Goal: Information Seeking & Learning: Learn about a topic

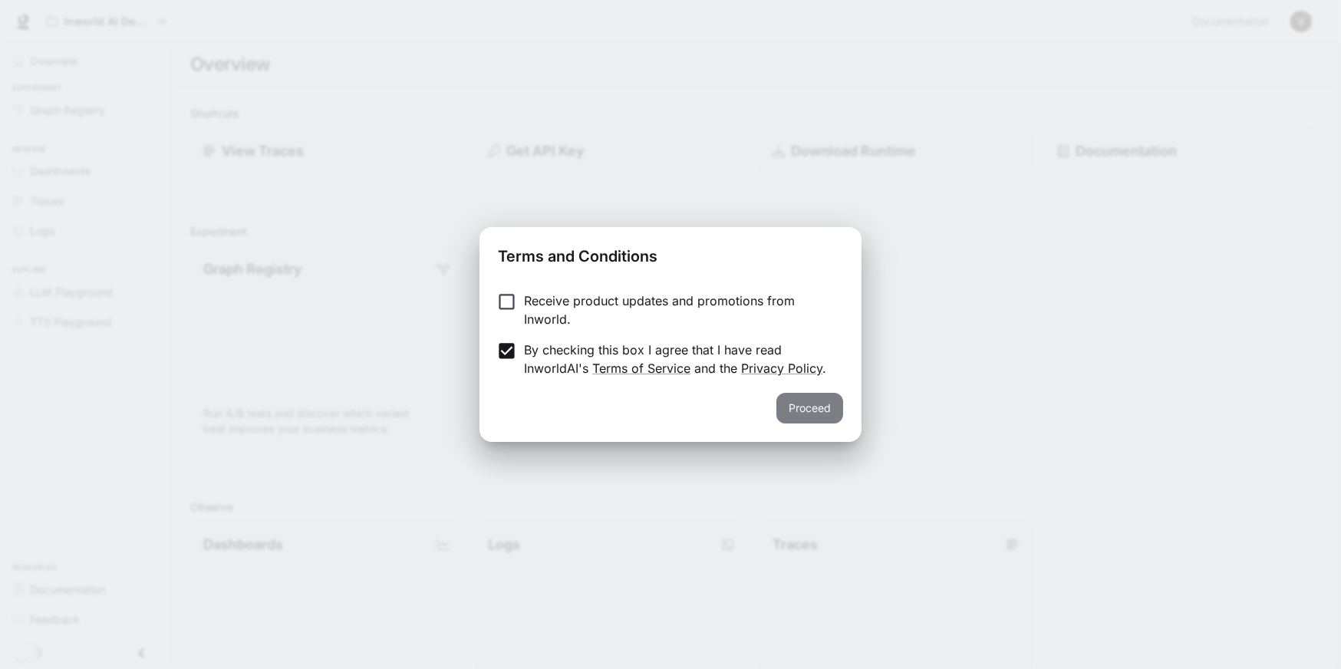
click at [806, 406] on button "Proceed" at bounding box center [809, 408] width 67 height 31
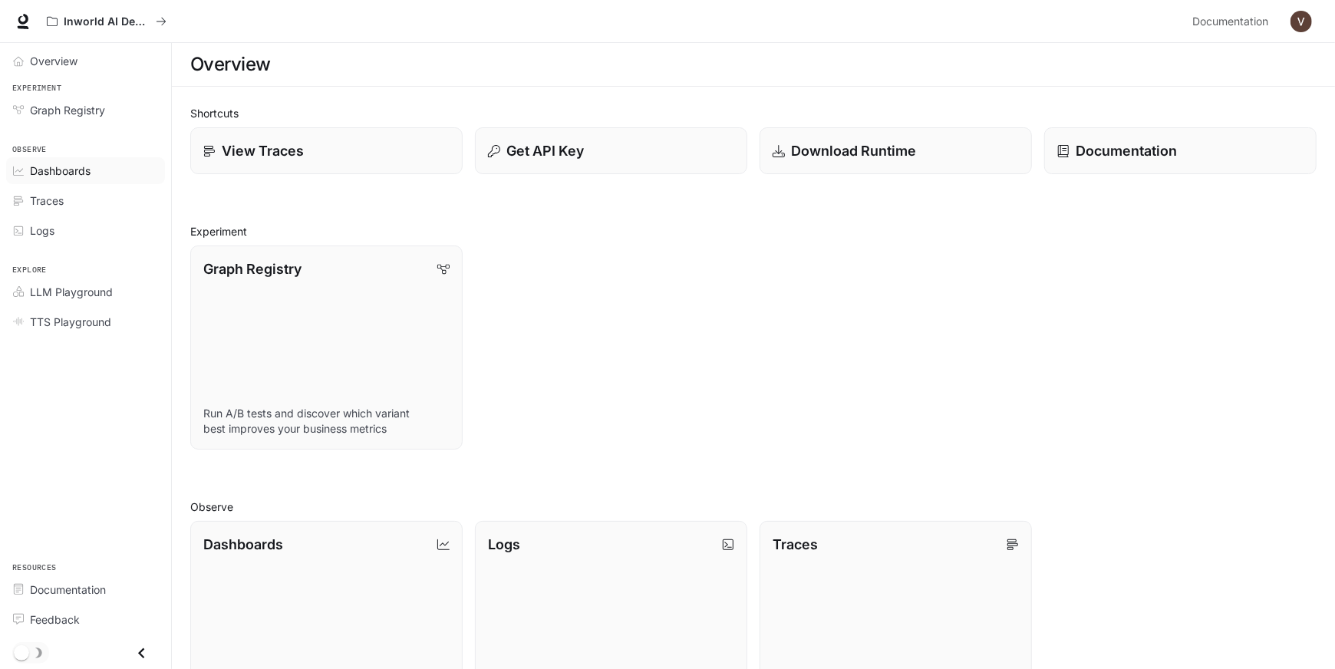
click at [61, 163] on span "Dashboards" at bounding box center [60, 171] width 61 height 16
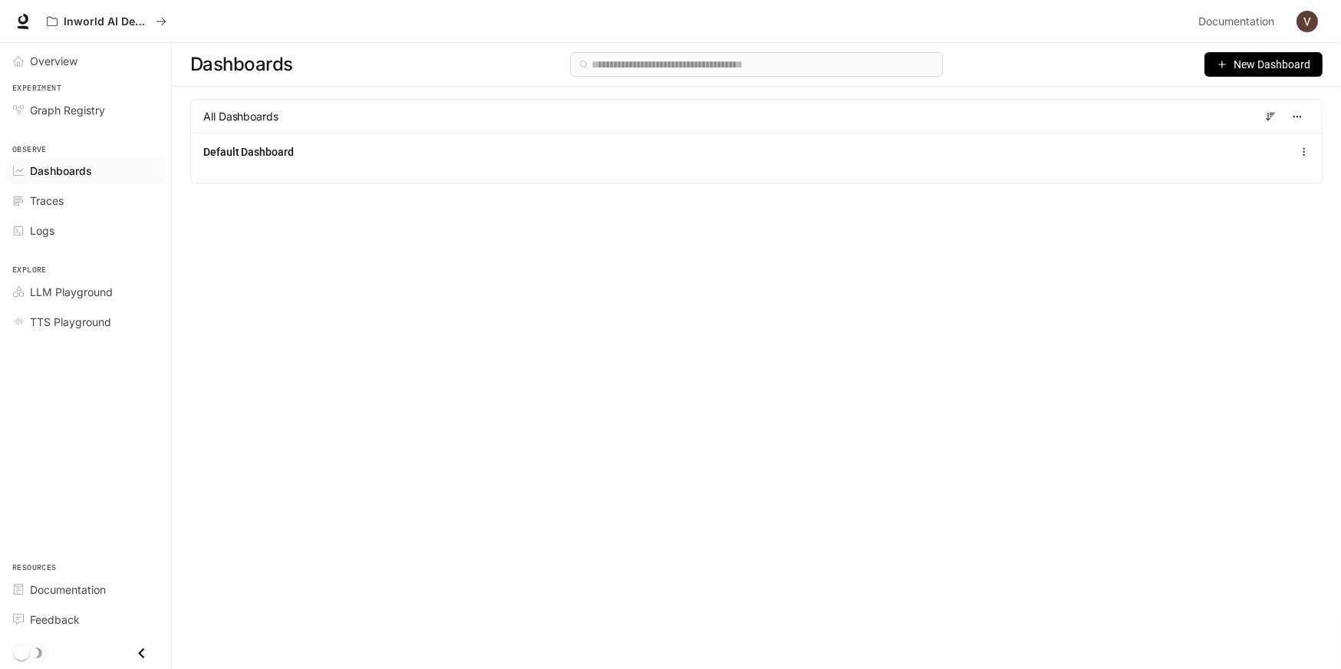
click at [595, 453] on div "Dashboards New Dashboard All Dashboards Default Dashboard" at bounding box center [756, 328] width 1169 height 571
drag, startPoint x: 639, startPoint y: 319, endPoint x: 508, endPoint y: 299, distance: 132.7
click at [508, 299] on div "Dashboards New Dashboard All Dashboards Default Dashboard" at bounding box center [756, 328] width 1169 height 571
click at [480, 279] on div "Dashboards New Dashboard All Dashboards Default Dashboard" at bounding box center [756, 328] width 1169 height 571
drag, startPoint x: 480, startPoint y: 279, endPoint x: 322, endPoint y: 189, distance: 181.1
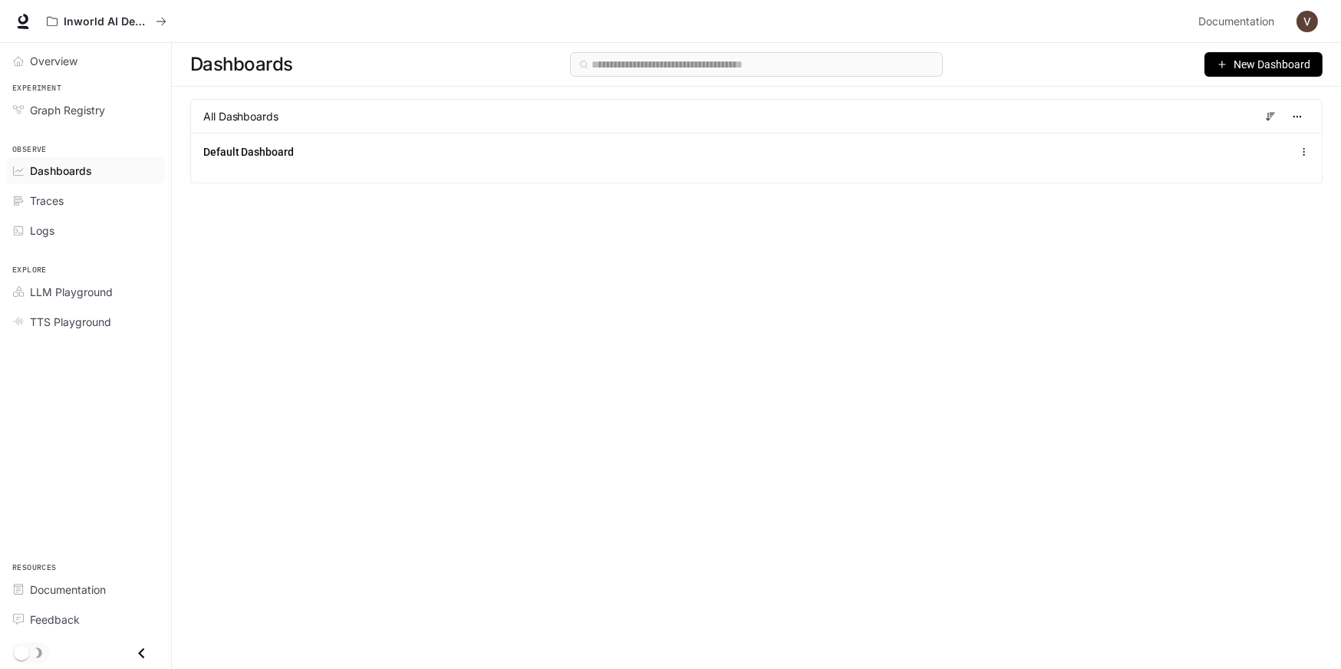
click at [451, 262] on div "Dashboards New Dashboard All Dashboards Default Dashboard" at bounding box center [756, 328] width 1169 height 571
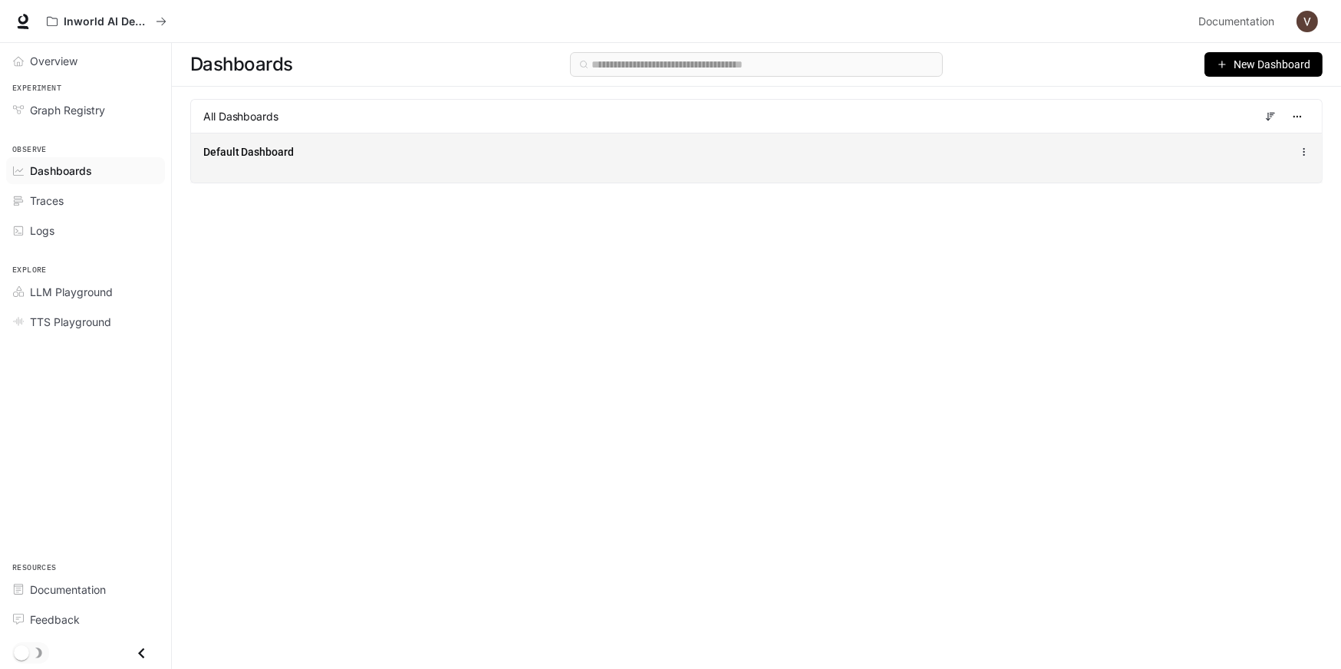
click at [244, 153] on span "Default Dashboard" at bounding box center [248, 151] width 91 height 15
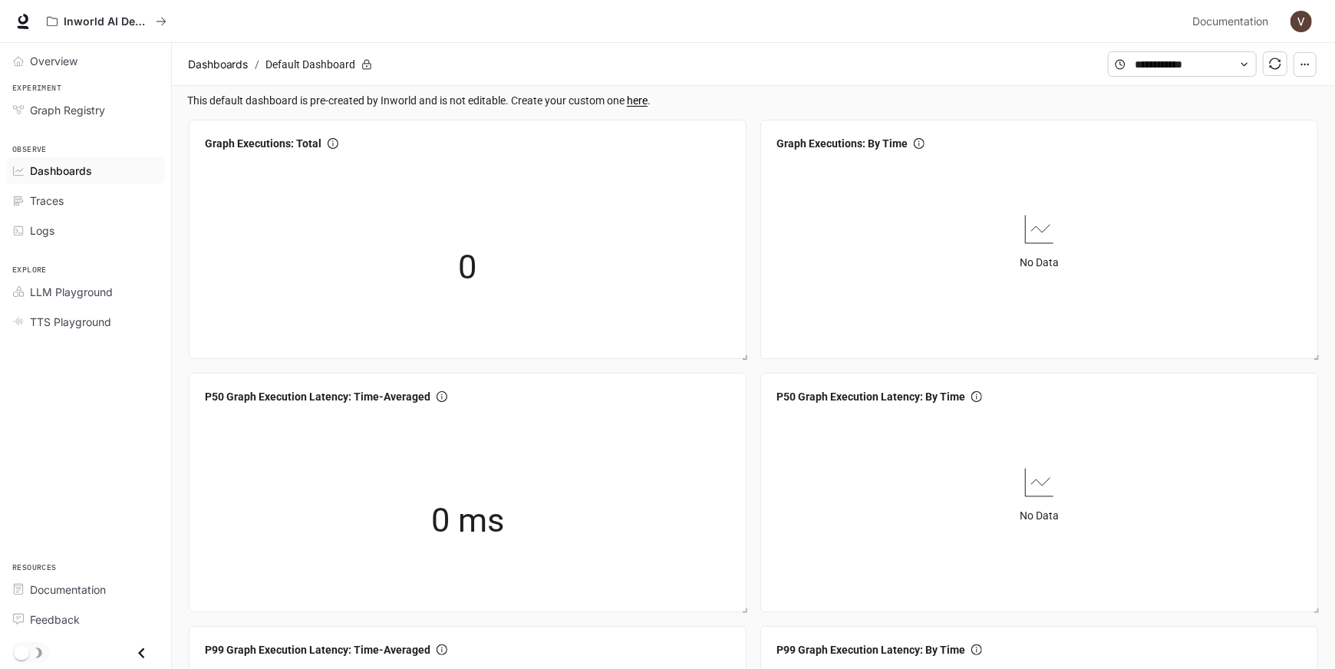
click at [610, 27] on div "Inworld AI Demos" at bounding box center [613, 21] width 1146 height 31
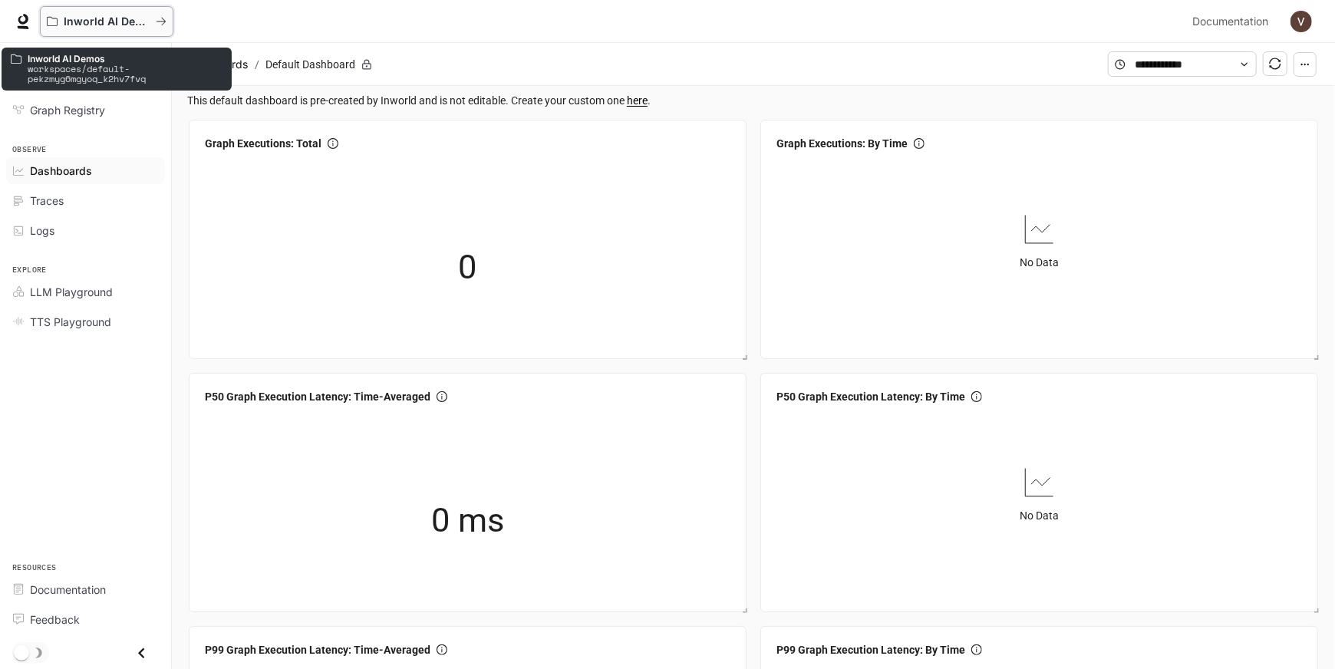
click at [110, 14] on button "Inworld AI Demos" at bounding box center [107, 21] width 134 height 31
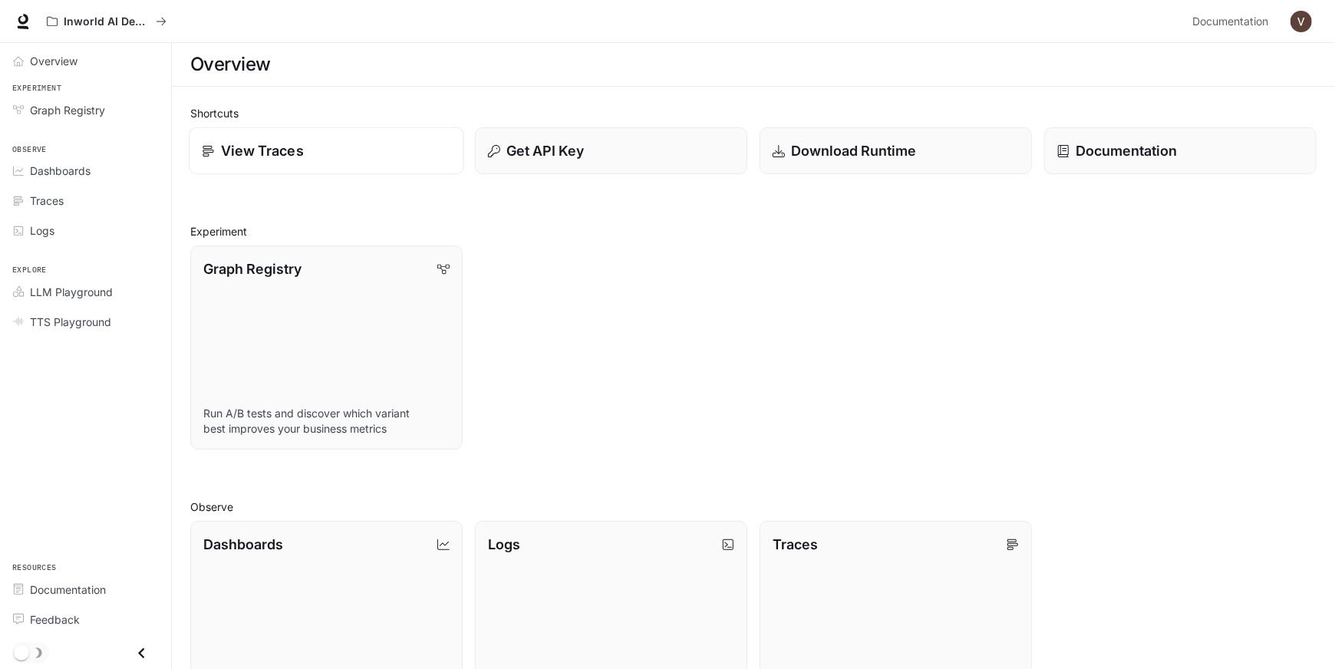
click at [295, 148] on p "View Traces" at bounding box center [262, 150] width 83 height 21
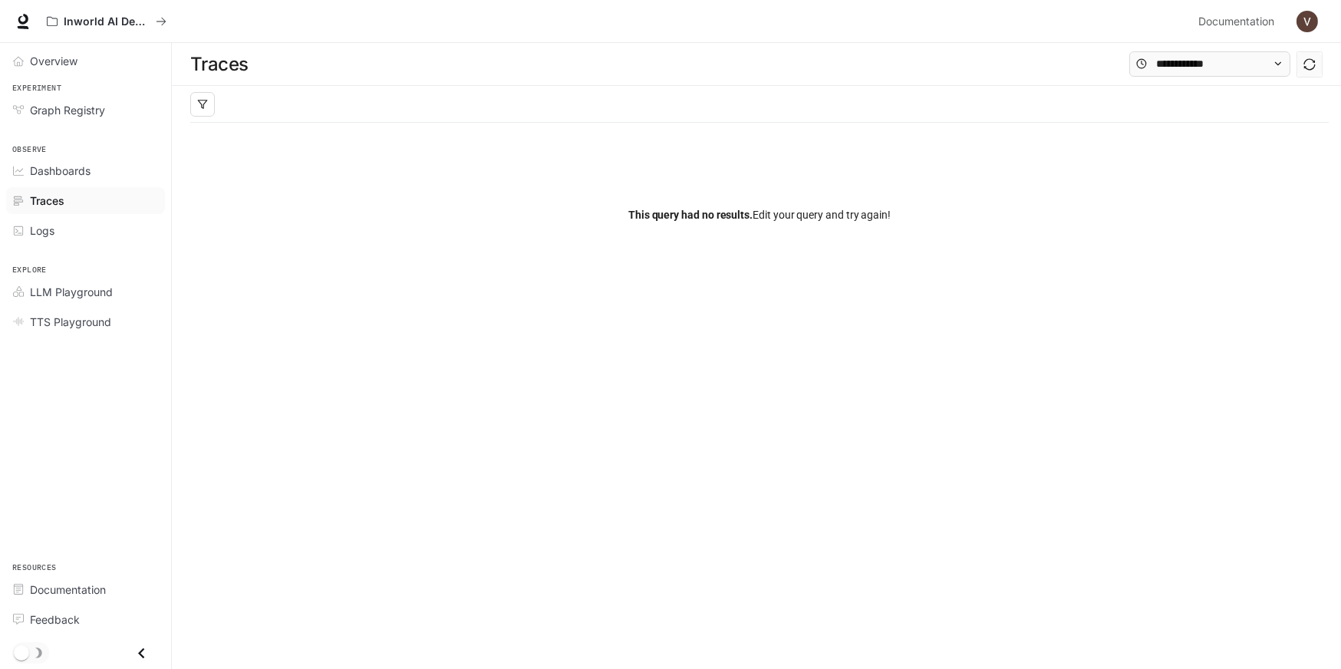
click at [480, 224] on div "This query had no results. Edit your query and try again!" at bounding box center [759, 215] width 1139 height 184
click at [92, 171] on div "Dashboards" at bounding box center [94, 171] width 128 height 16
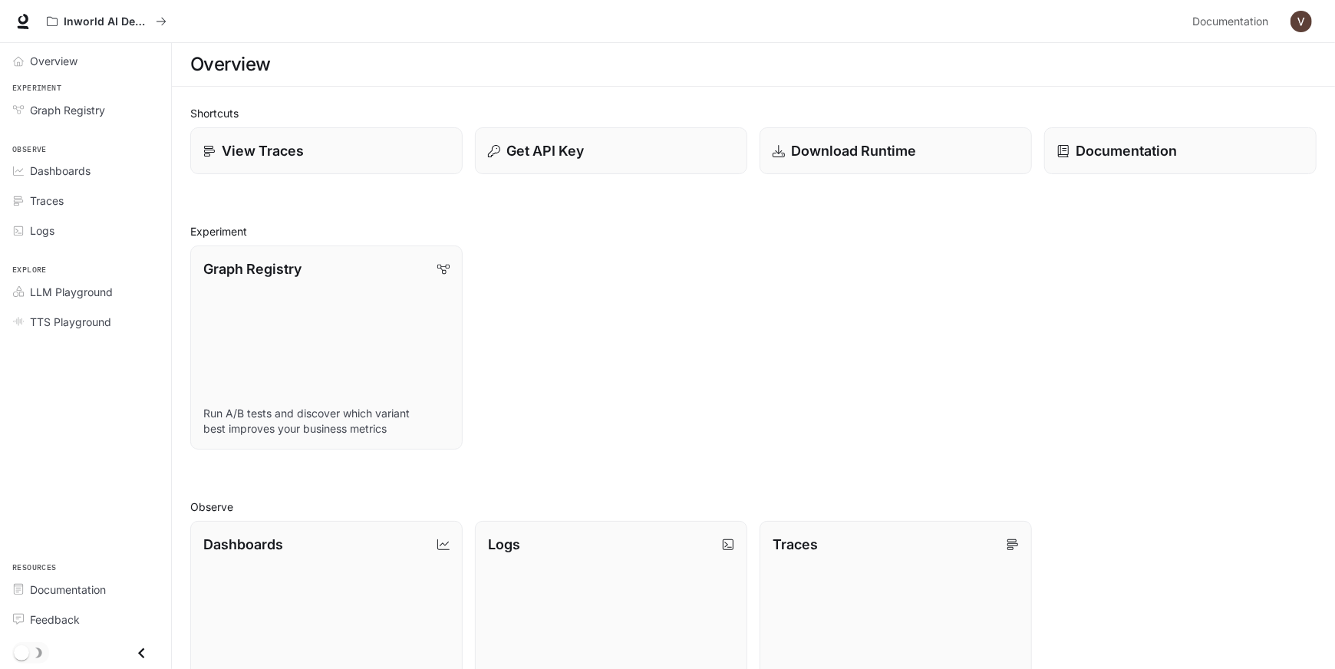
click at [52, 455] on div "Overview Experiment Graph Registry Observe Dashboards Traces Logs Explore LLM P…" at bounding box center [85, 356] width 171 height 626
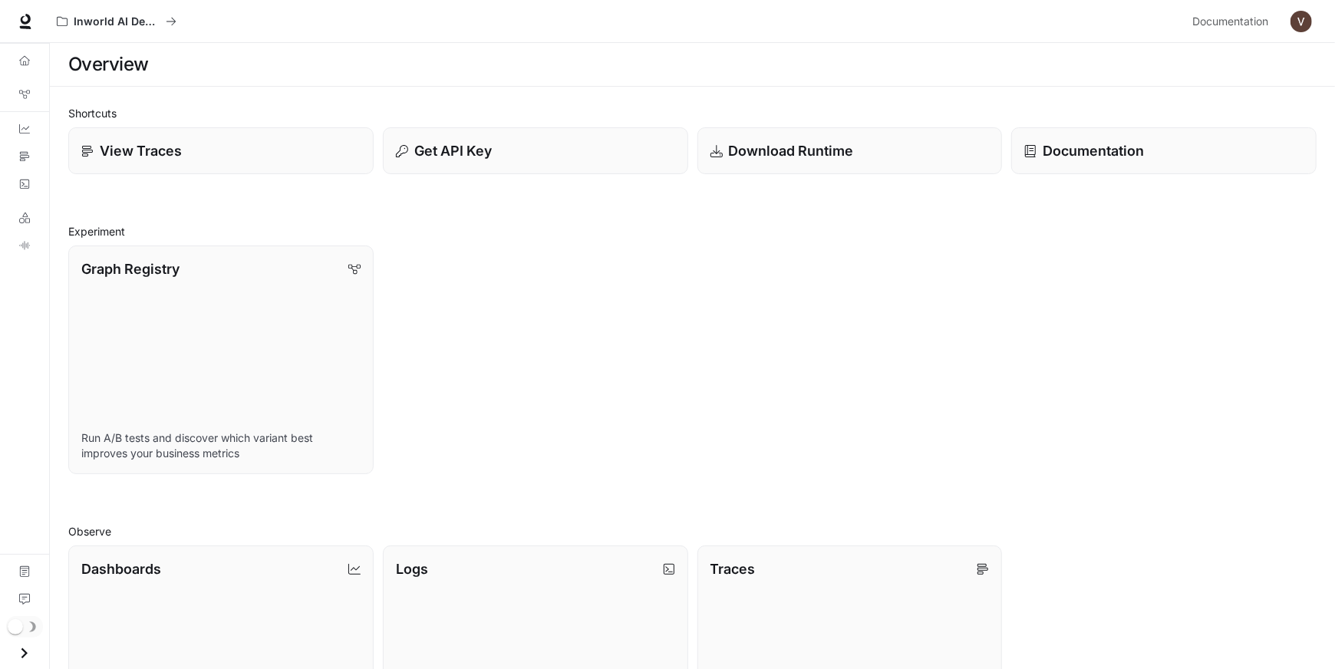
click at [18, 451] on div "Overview Graph Registry Dashboards Traces Logs LLM Playground TTS Playground Do…" at bounding box center [24, 356] width 49 height 626
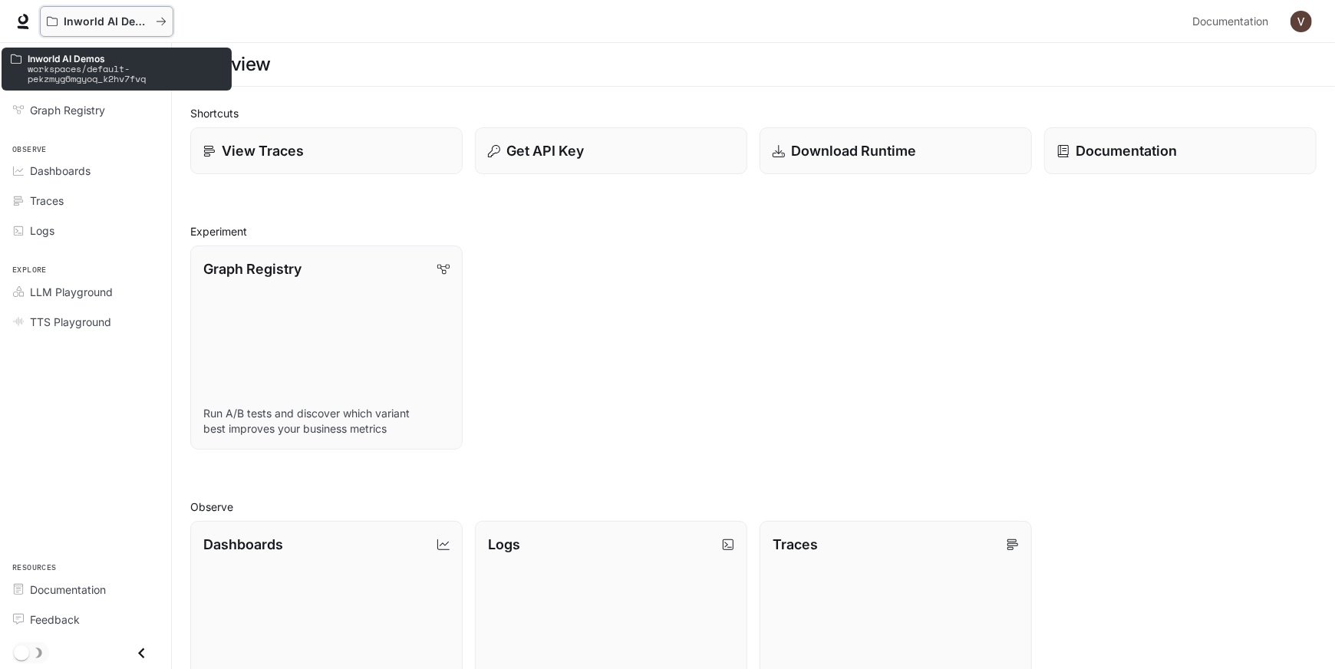
click at [125, 23] on p "Inworld AI Demos" at bounding box center [107, 21] width 86 height 13
click at [171, 21] on button "Inworld AI Demos" at bounding box center [107, 21] width 134 height 31
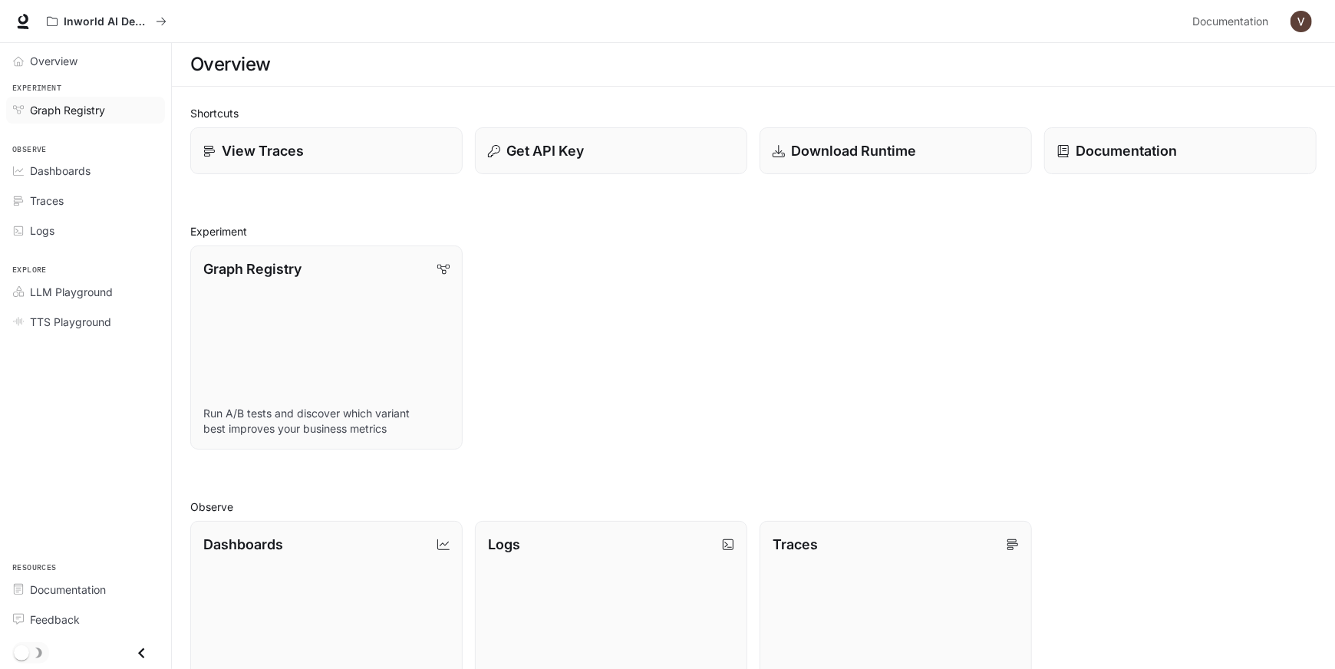
click at [84, 110] on span "Graph Registry" at bounding box center [67, 110] width 75 height 16
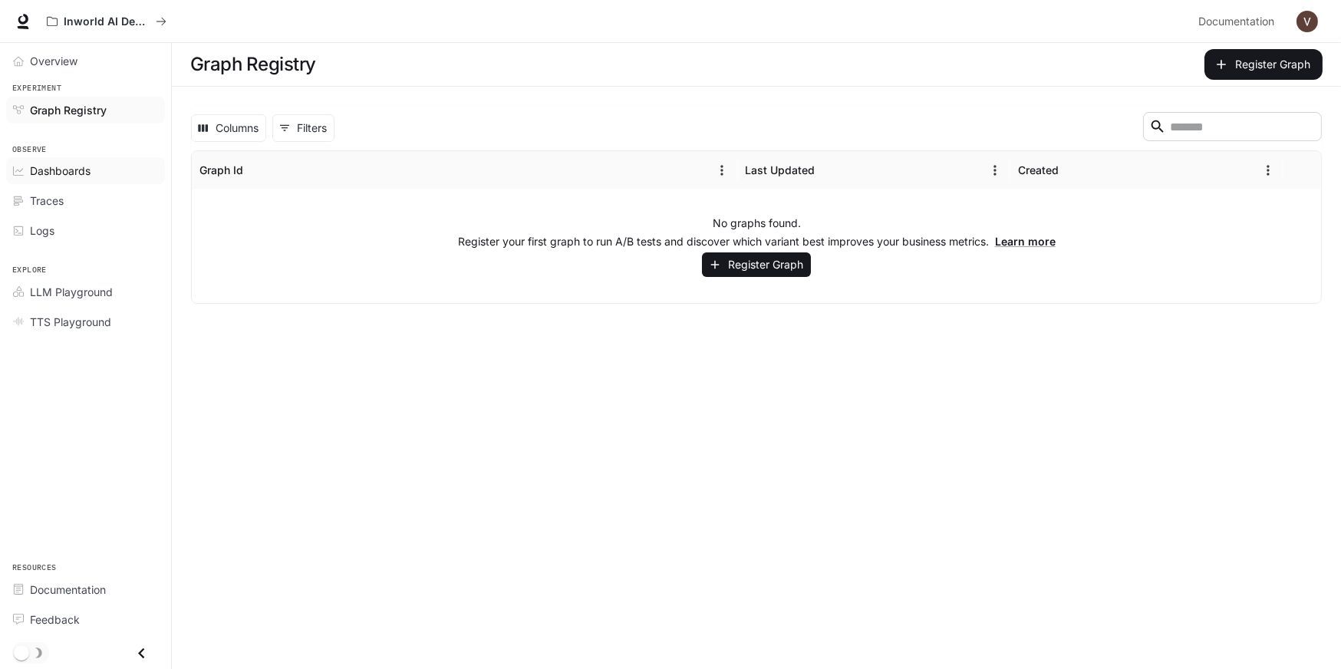
click at [81, 175] on span "Dashboards" at bounding box center [60, 171] width 61 height 16
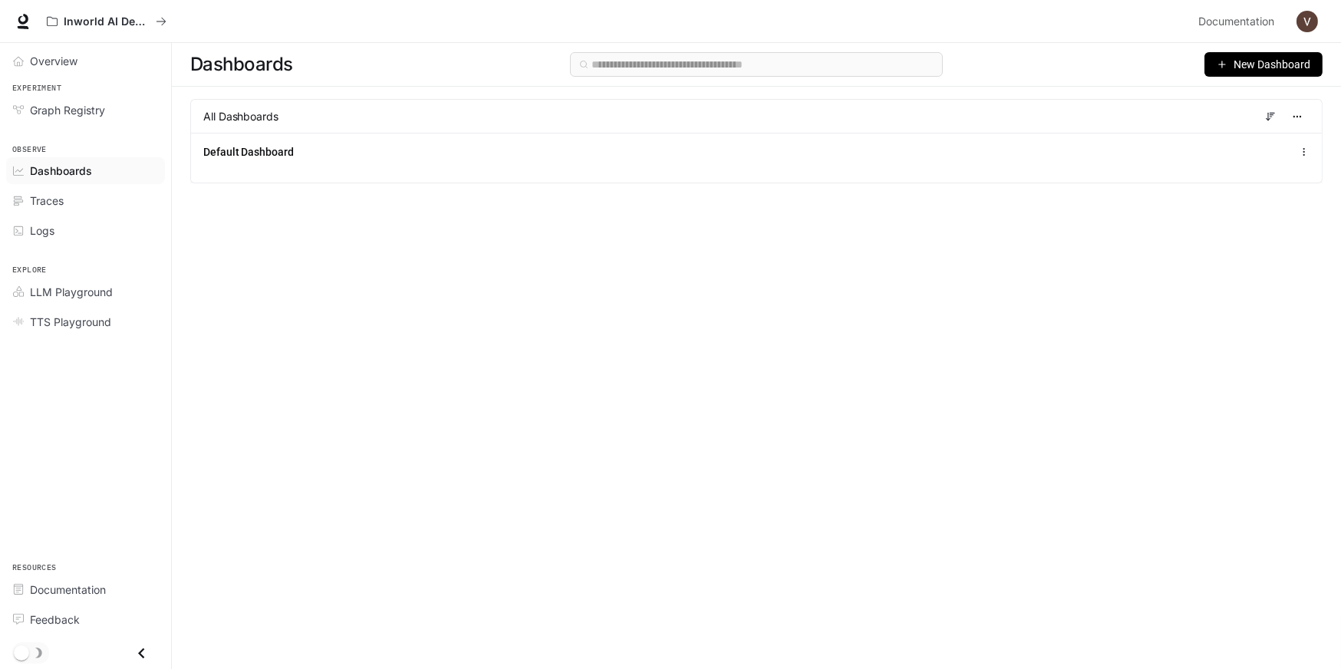
click at [313, 114] on div "All Dashboards" at bounding box center [756, 116] width 1132 height 34
click at [249, 110] on span "All Dashboards" at bounding box center [240, 116] width 75 height 15
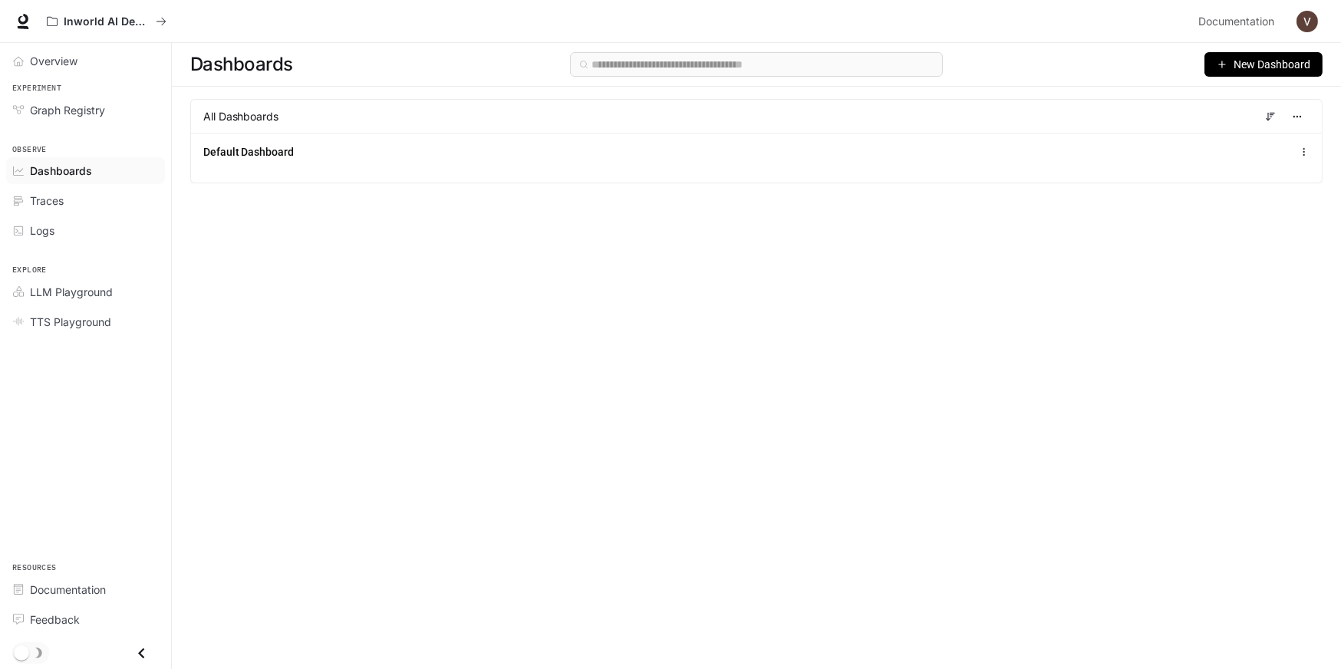
drag, startPoint x: 64, startPoint y: 476, endPoint x: 73, endPoint y: 496, distance: 21.7
click at [73, 496] on div "Overview Experiment Graph Registry Observe Dashboards Traces Logs Explore LLM P…" at bounding box center [85, 356] width 171 height 626
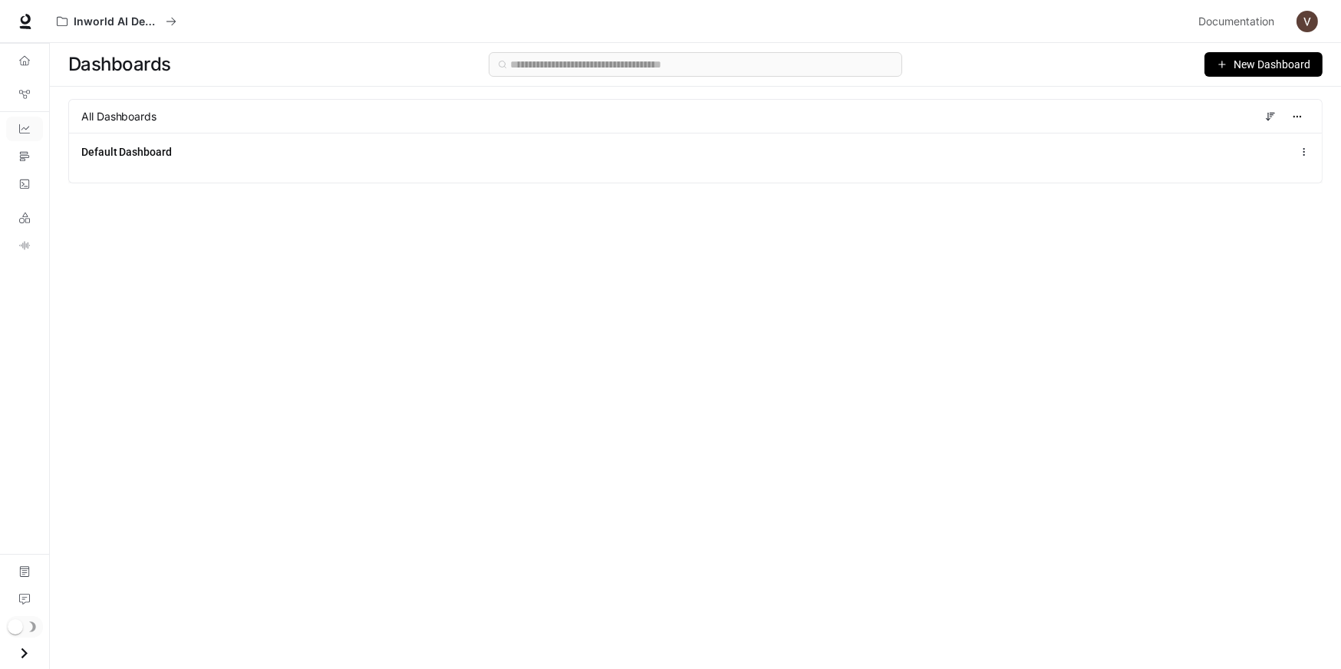
click at [0, 452] on html "Skip to main content Inworld AI Demos Documentation Documentation Portal Overvi…" at bounding box center [670, 334] width 1341 height 669
click at [7, 453] on div "Overview Graph Registry Dashboards Traces Logs LLM Playground TTS Playground Do…" at bounding box center [24, 356] width 49 height 626
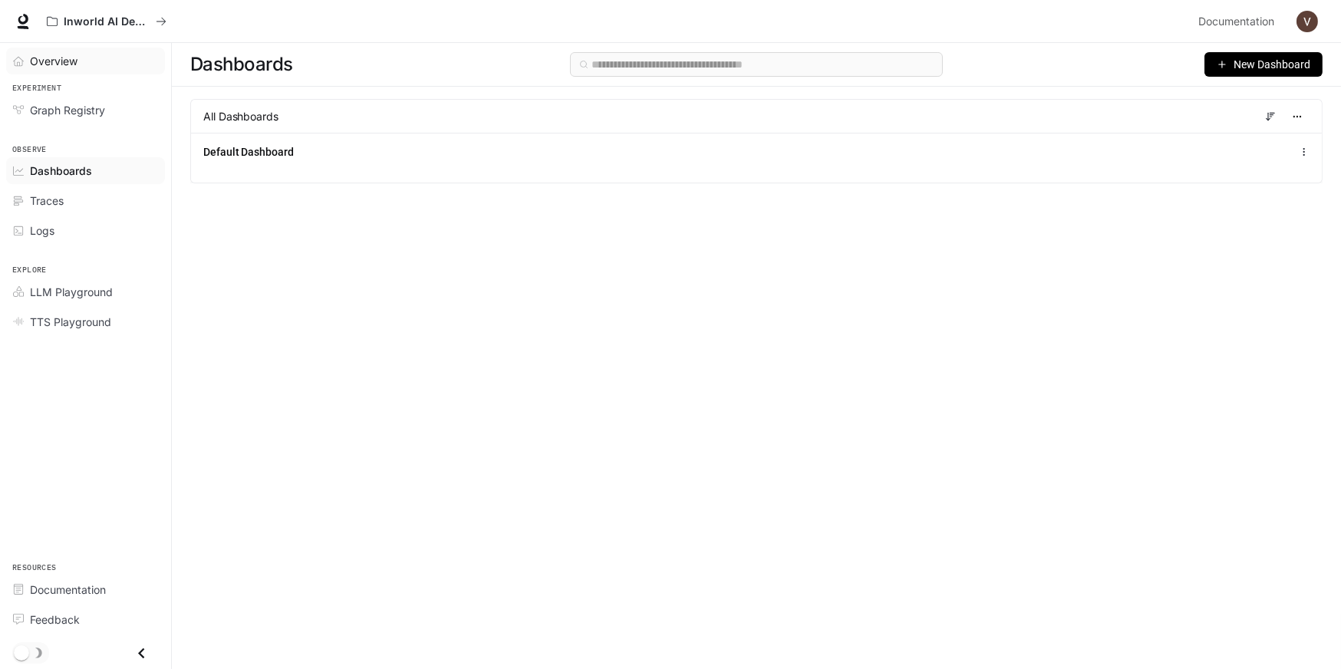
click at [62, 66] on span "Overview" at bounding box center [54, 61] width 48 height 16
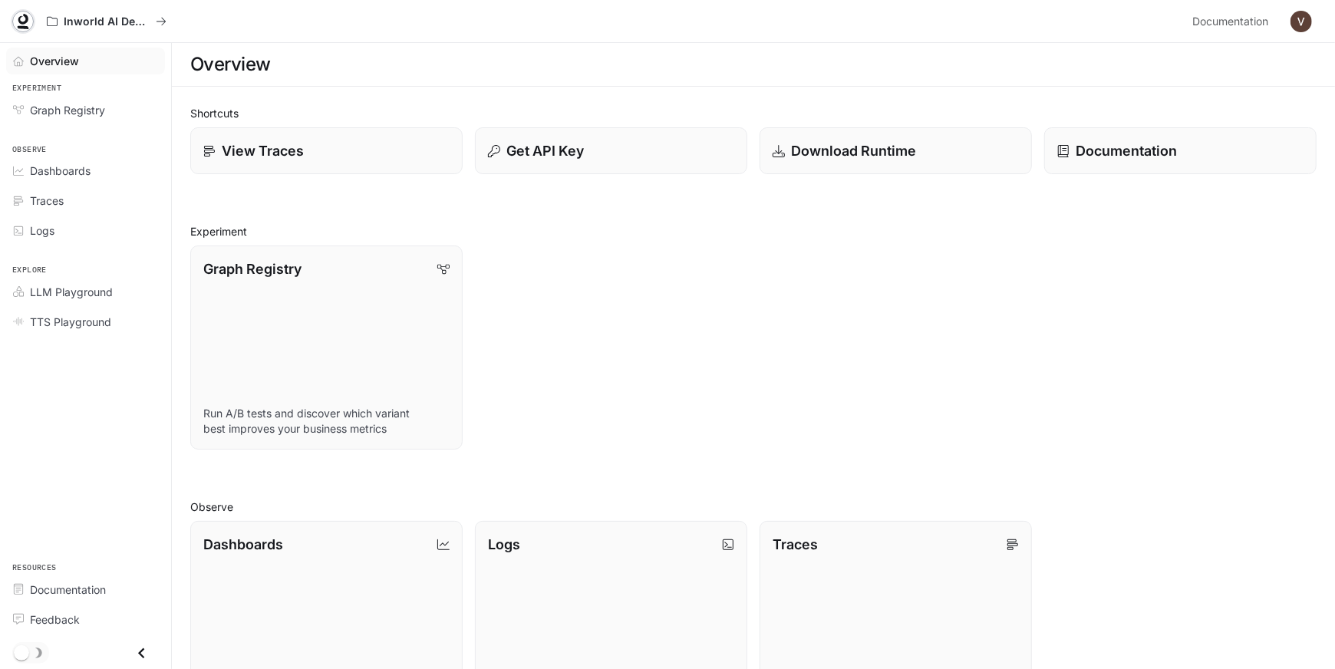
click at [21, 21] on icon at bounding box center [23, 19] width 10 height 11
click at [1294, 21] on img "button" at bounding box center [1301, 21] width 21 height 21
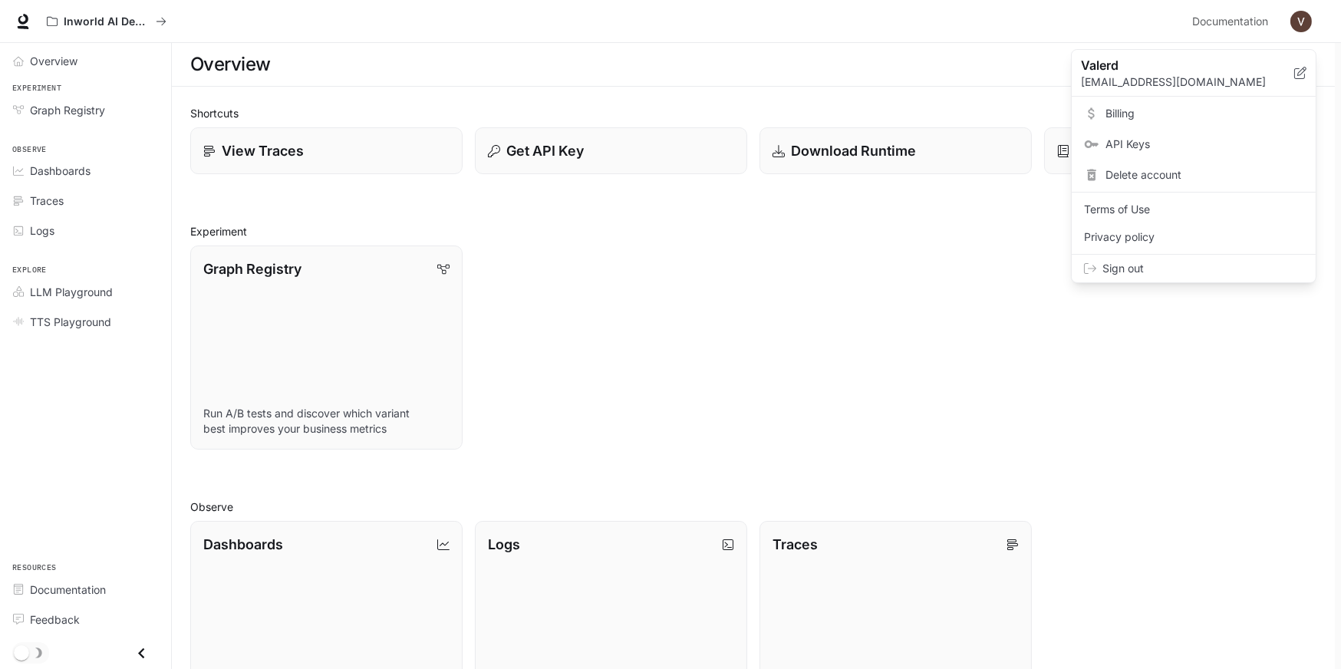
click at [1294, 21] on div at bounding box center [670, 334] width 1341 height 669
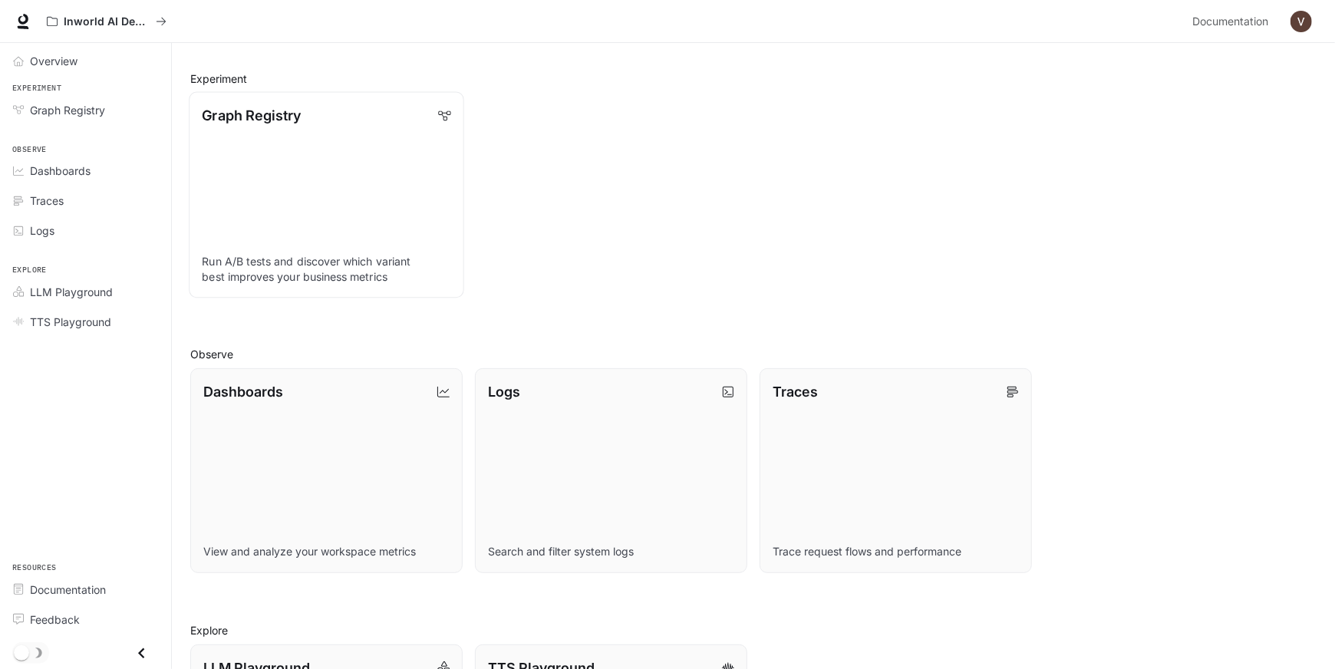
scroll to position [229, 0]
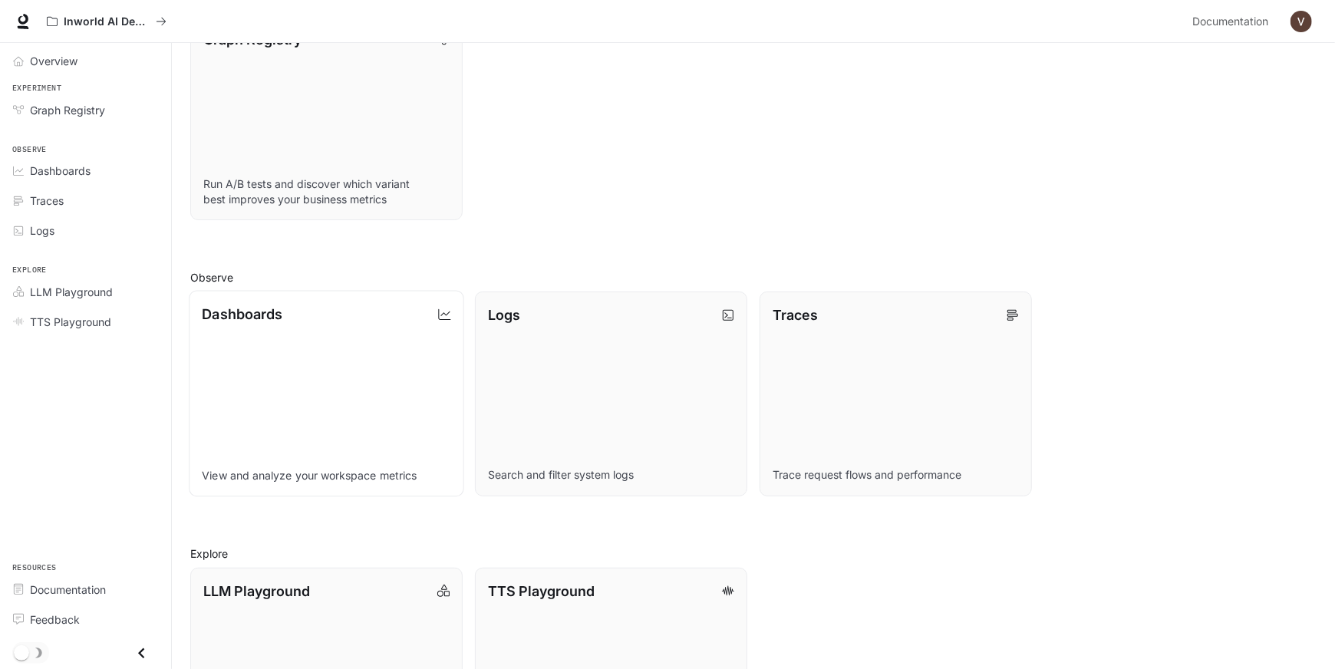
click at [308, 348] on link "Dashboards View and analyze your workspace metrics" at bounding box center [326, 394] width 275 height 206
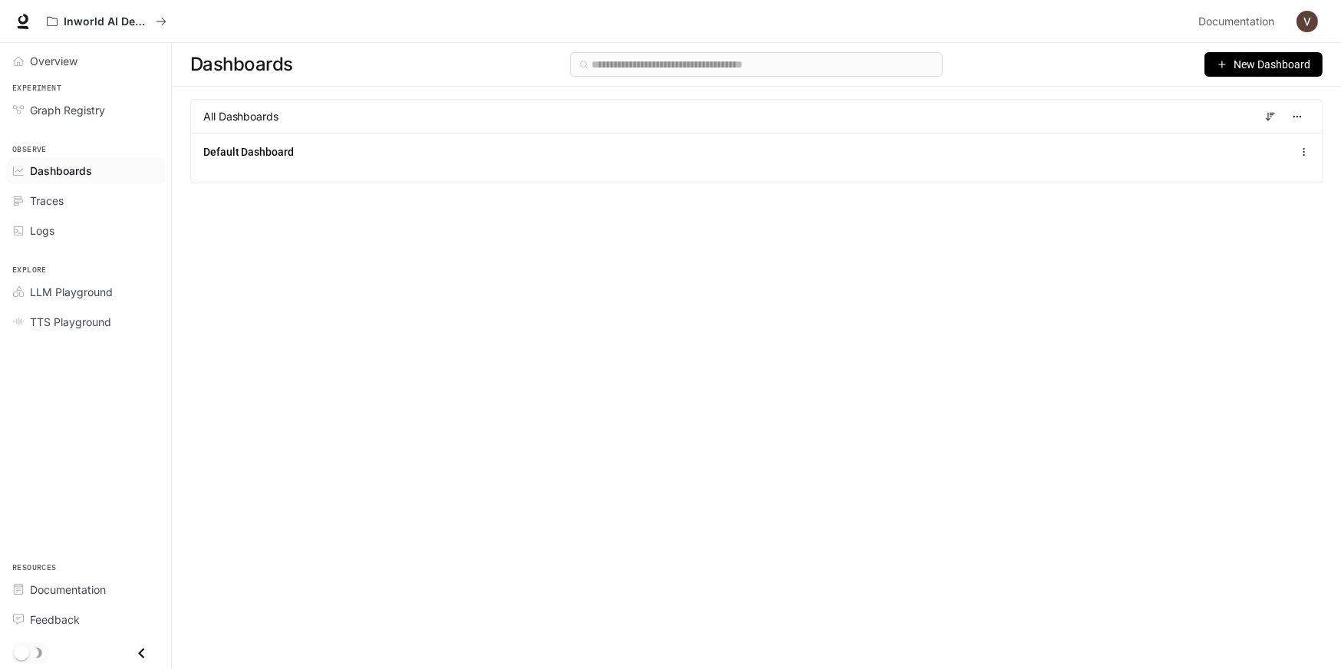
click at [312, 344] on div "Dashboards New Dashboard All Dashboards Default Dashboard" at bounding box center [756, 328] width 1169 height 571
drag, startPoint x: 806, startPoint y: 281, endPoint x: 1020, endPoint y: 196, distance: 230.1
click at [809, 281] on div "Dashboards New Dashboard All Dashboards Default Dashboard" at bounding box center [756, 328] width 1169 height 571
click at [1251, 61] on span "New Dashboard" at bounding box center [1272, 64] width 77 height 17
click at [1284, 96] on div "Create dashboard" at bounding box center [1245, 97] width 127 height 17
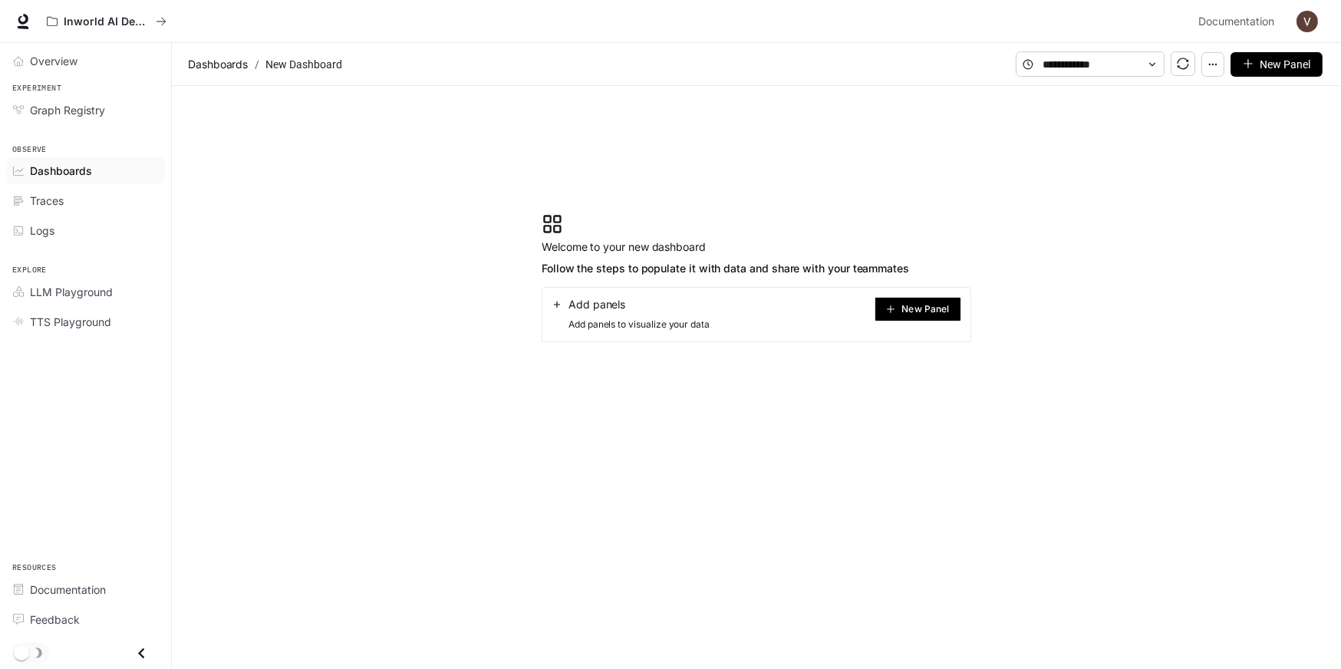
click at [898, 315] on button "New Panel" at bounding box center [918, 309] width 87 height 25
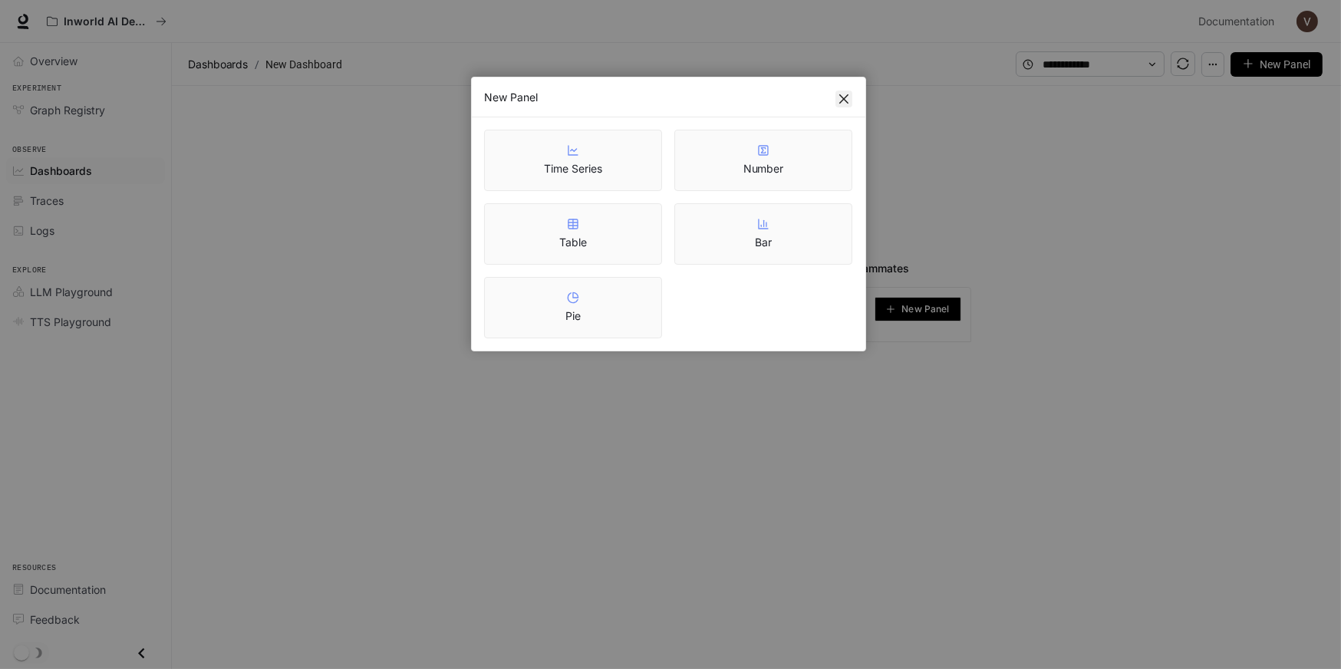
click at [845, 98] on icon "close" at bounding box center [843, 98] width 9 height 9
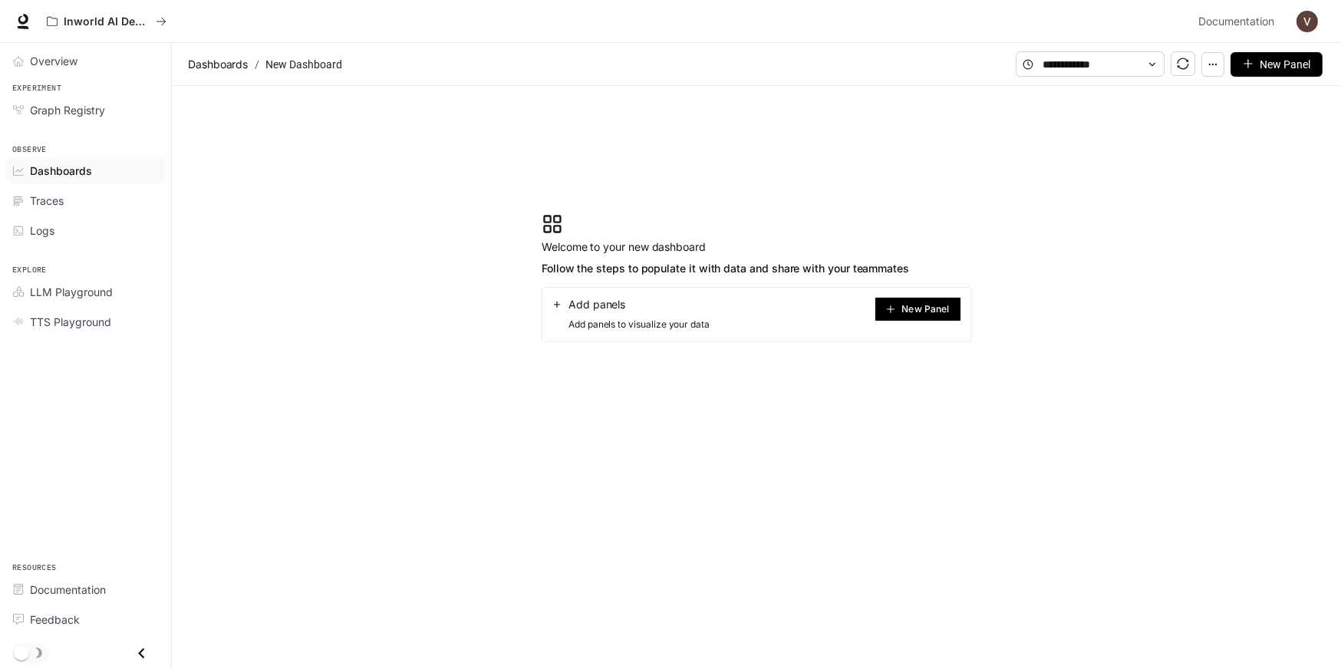
click at [650, 381] on section "Welcome to your new dashboard Follow the steps to populate it with data and sha…" at bounding box center [756, 278] width 1169 height 384
click at [596, 299] on span "Add panels" at bounding box center [597, 304] width 57 height 15
drag, startPoint x: 596, startPoint y: 299, endPoint x: 565, endPoint y: 307, distance: 32.4
click at [578, 310] on span "Add panels" at bounding box center [597, 304] width 57 height 15
click at [523, 298] on section "Welcome to your new dashboard Follow the steps to populate it with data and sha…" at bounding box center [756, 278] width 1169 height 384
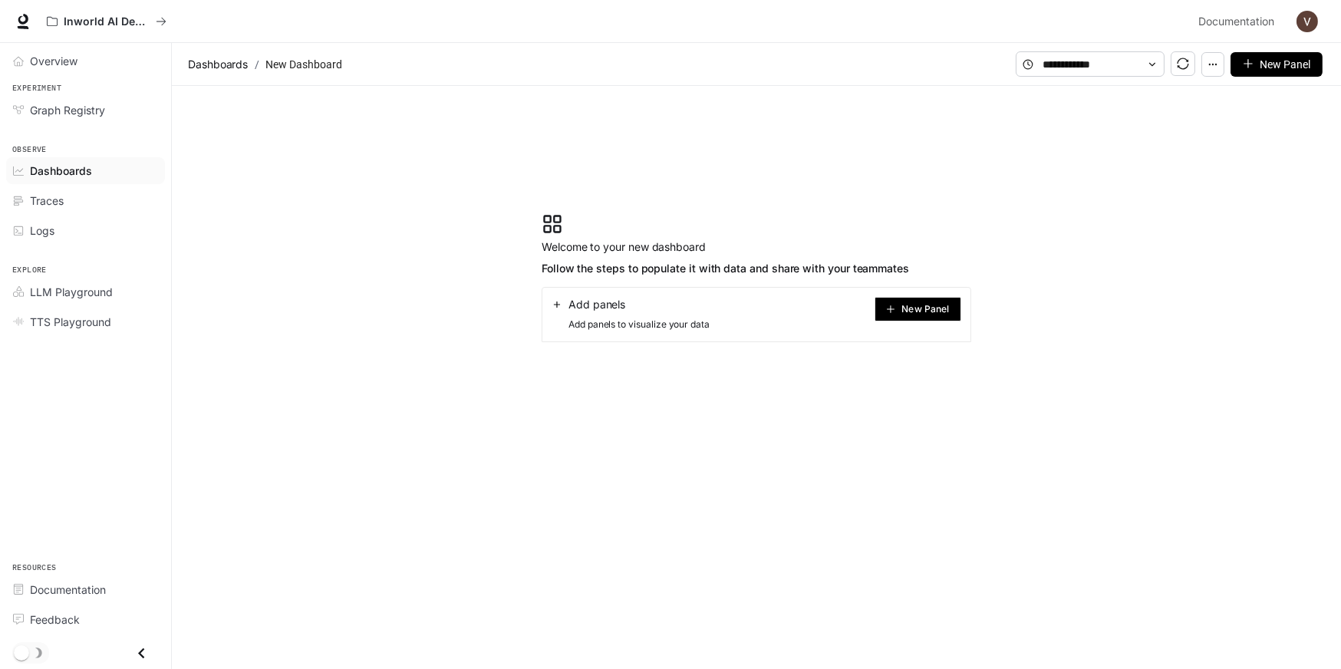
click at [560, 305] on icon at bounding box center [557, 304] width 11 height 11
click at [559, 306] on icon at bounding box center [557, 304] width 11 height 11
click at [559, 307] on icon at bounding box center [557, 304] width 11 height 11
click at [1165, 135] on section "Welcome to your new dashboard Follow the steps to populate it with data and sha…" at bounding box center [756, 278] width 1169 height 384
click at [1216, 65] on icon "button" at bounding box center [1213, 64] width 11 height 11
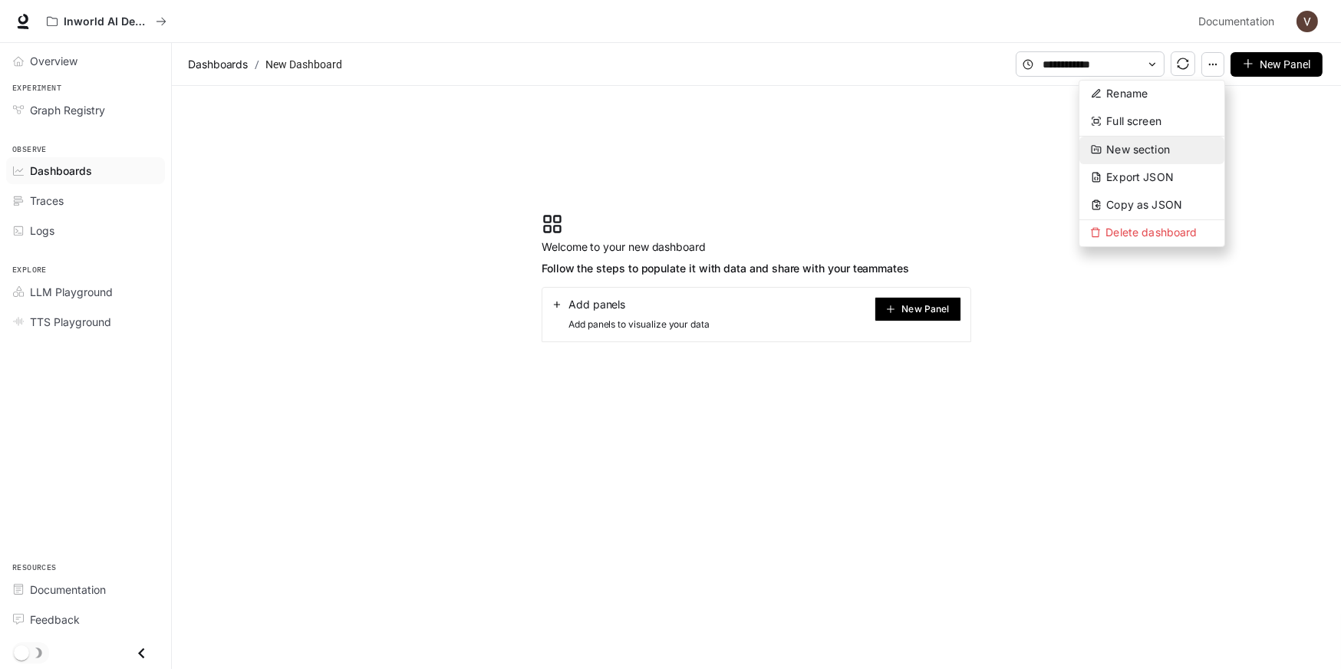
click at [1195, 147] on button "New section" at bounding box center [1152, 151] width 145 height 28
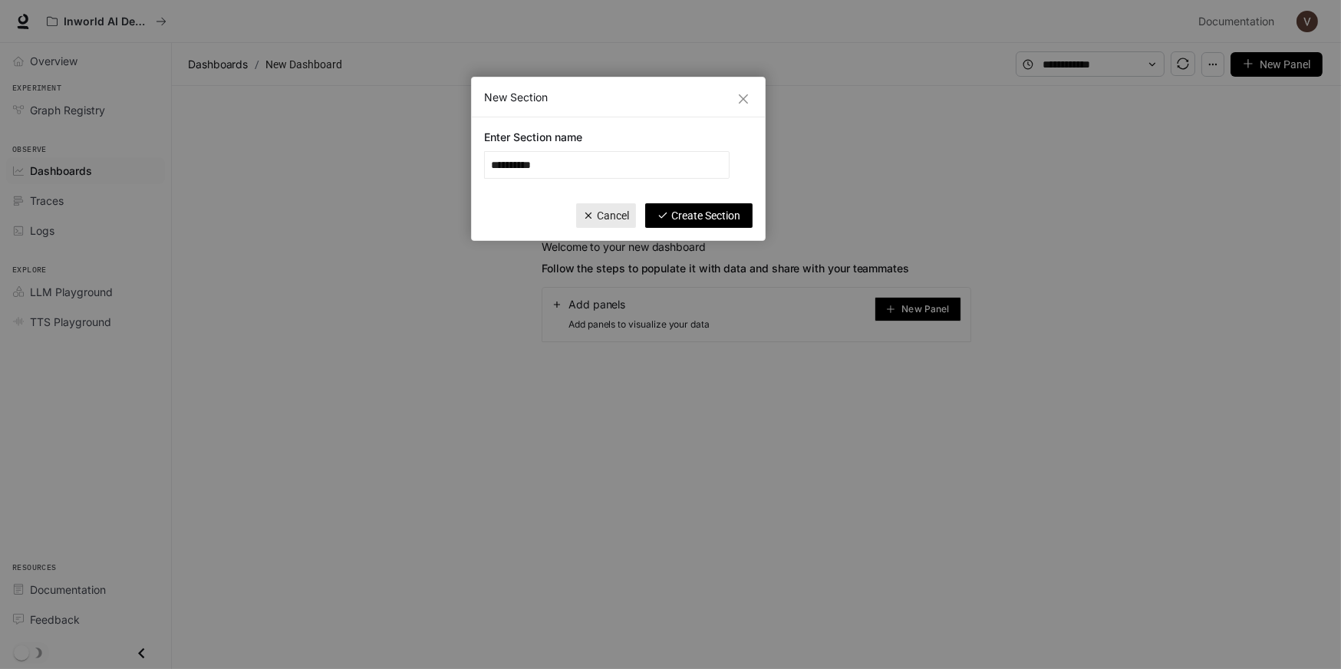
click at [704, 215] on span "Create Section" at bounding box center [705, 215] width 69 height 17
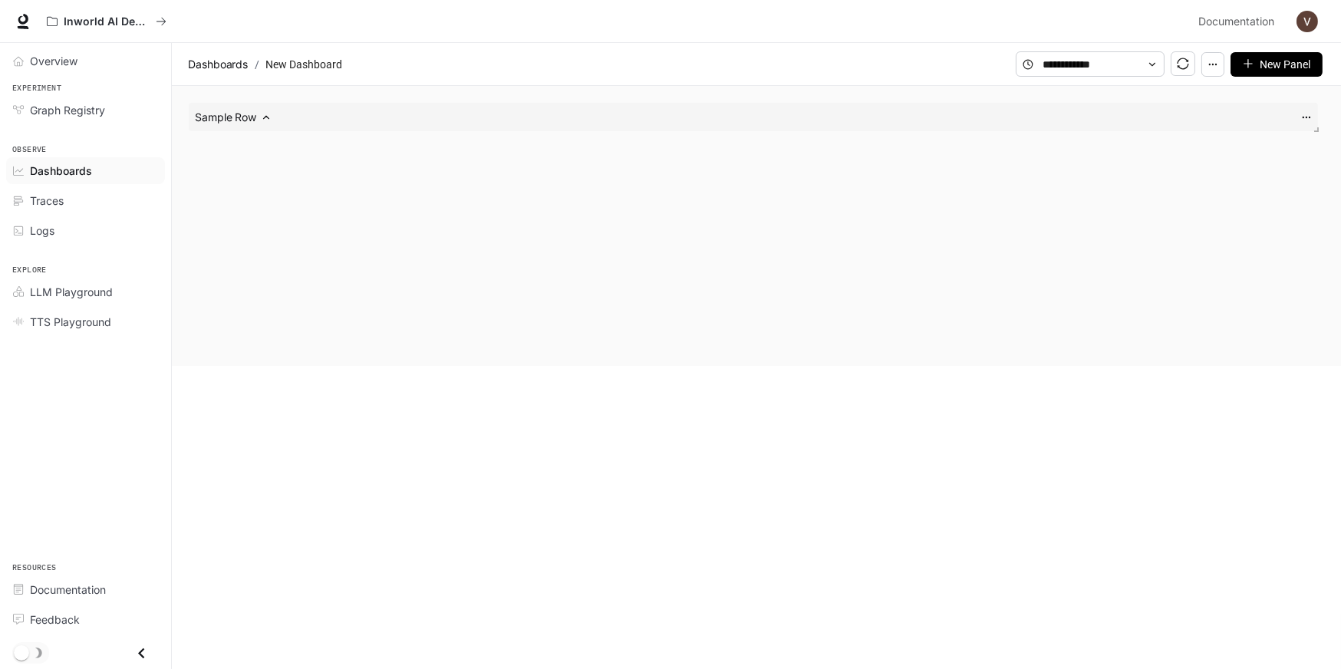
drag, startPoint x: 371, startPoint y: 239, endPoint x: 248, endPoint y: 91, distance: 192.9
click at [371, 236] on div "Sample Row" at bounding box center [753, 226] width 1151 height 268
click at [253, 114] on span "Sample Row" at bounding box center [225, 117] width 61 height 15
click at [262, 119] on icon at bounding box center [266, 117] width 11 height 11
click at [74, 175] on span "Dashboards" at bounding box center [61, 171] width 62 height 16
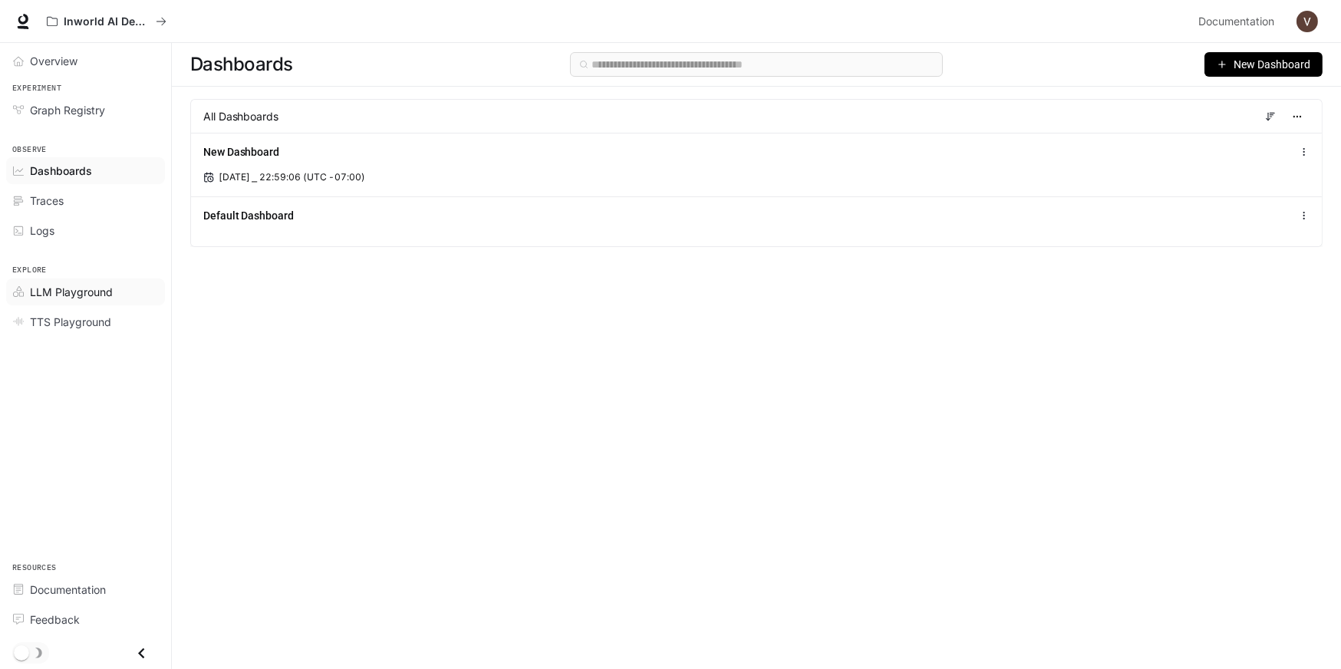
click at [111, 295] on span "LLM Playground" at bounding box center [71, 292] width 83 height 16
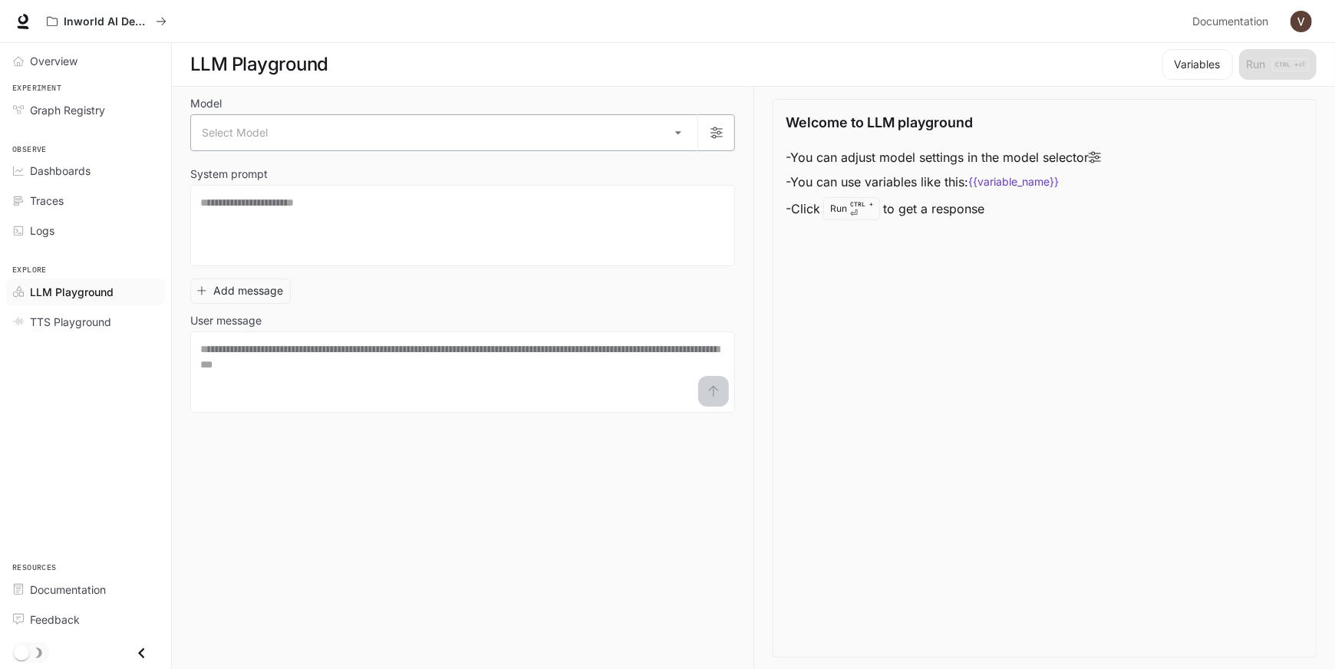
click at [319, 125] on body "Skip to main content Inworld AI Demos Documentation Documentation Portal Overvi…" at bounding box center [667, 335] width 1335 height 670
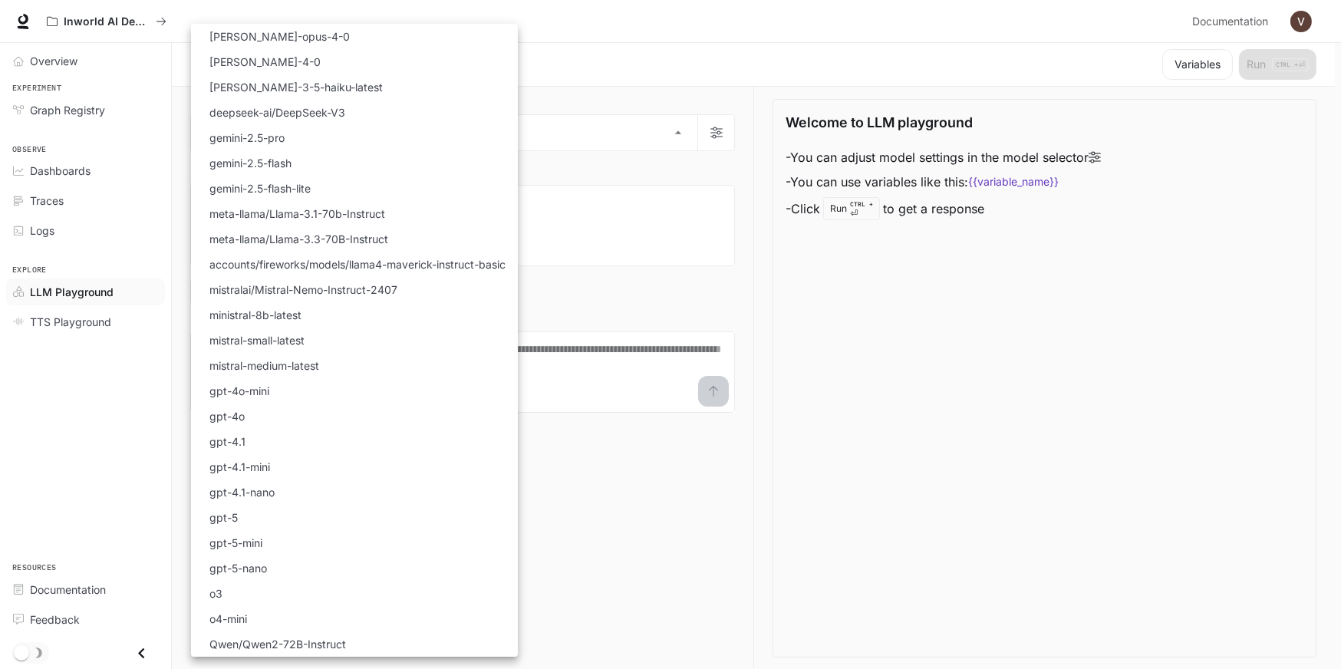
click at [955, 461] on div at bounding box center [670, 334] width 1341 height 669
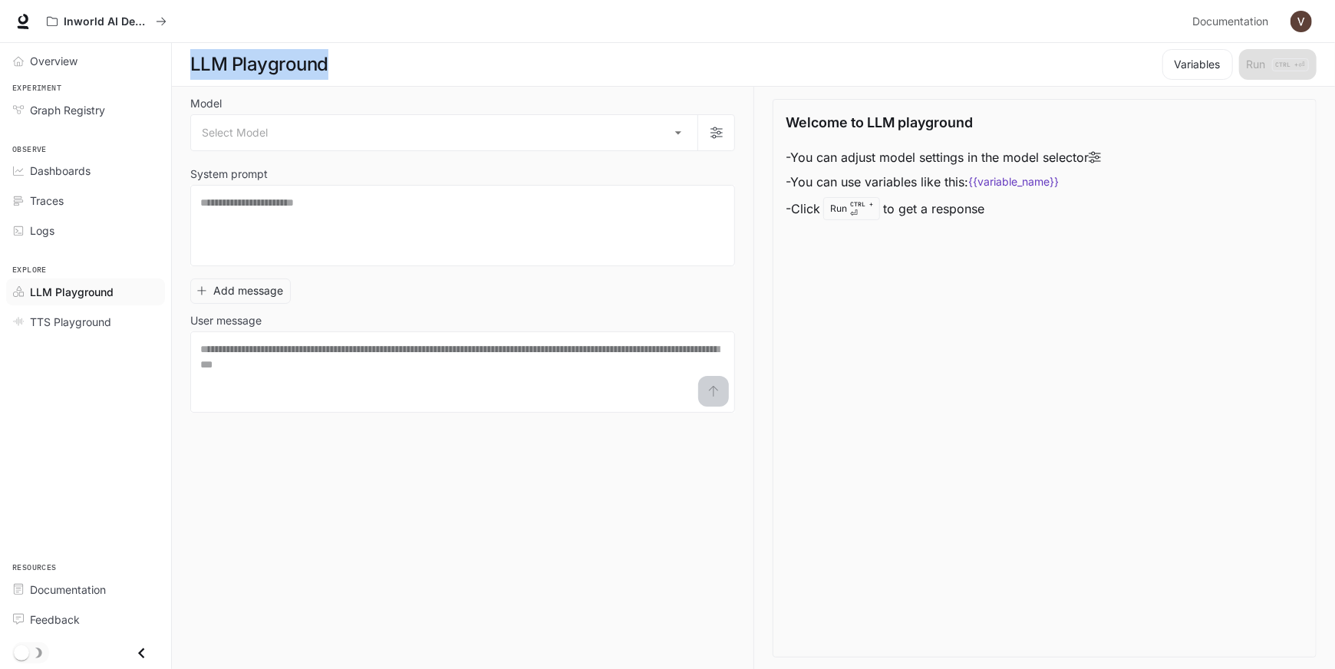
drag, startPoint x: 298, startPoint y: 54, endPoint x: 186, endPoint y: 46, distance: 113.1
click at [186, 46] on section "LLM Playground Variables Run CTRL + ⏎" at bounding box center [753, 65] width 1163 height 44
copy h1 "LLM Playground"
drag, startPoint x: 346, startPoint y: 342, endPoint x: 298, endPoint y: 275, distance: 82.0
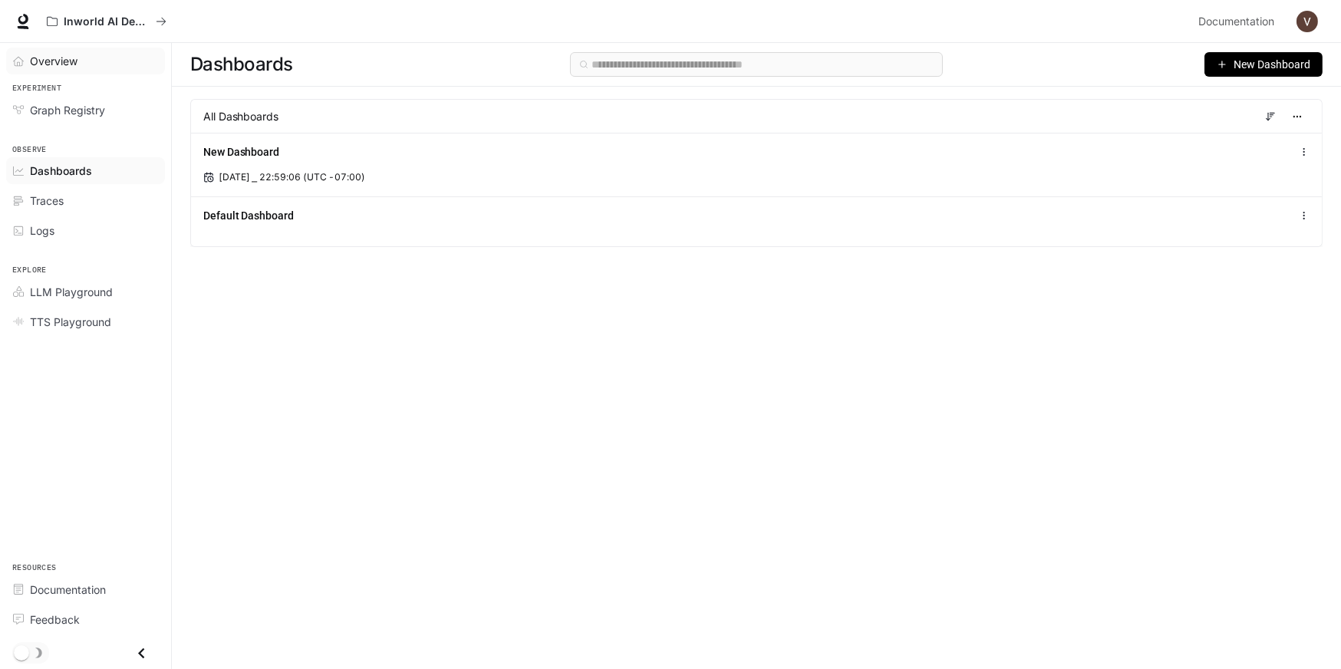
click at [62, 59] on span "Overview" at bounding box center [54, 61] width 48 height 16
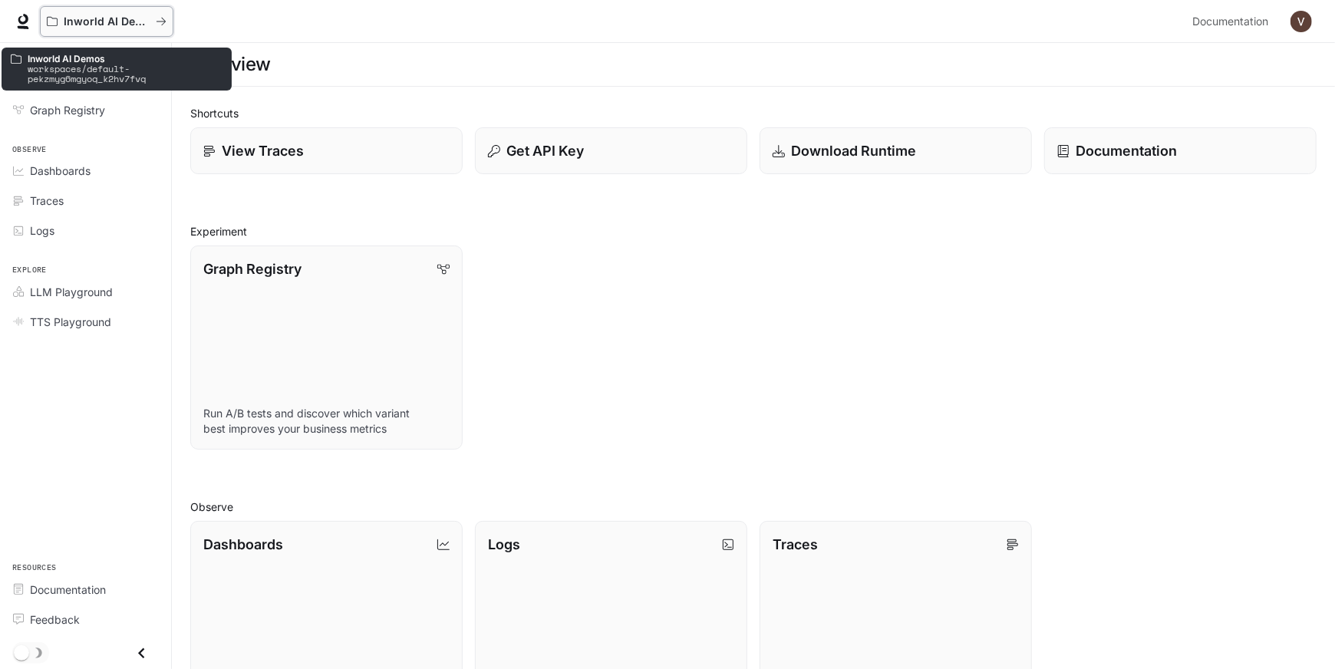
click at [73, 21] on p "Inworld AI Demos" at bounding box center [107, 21] width 86 height 13
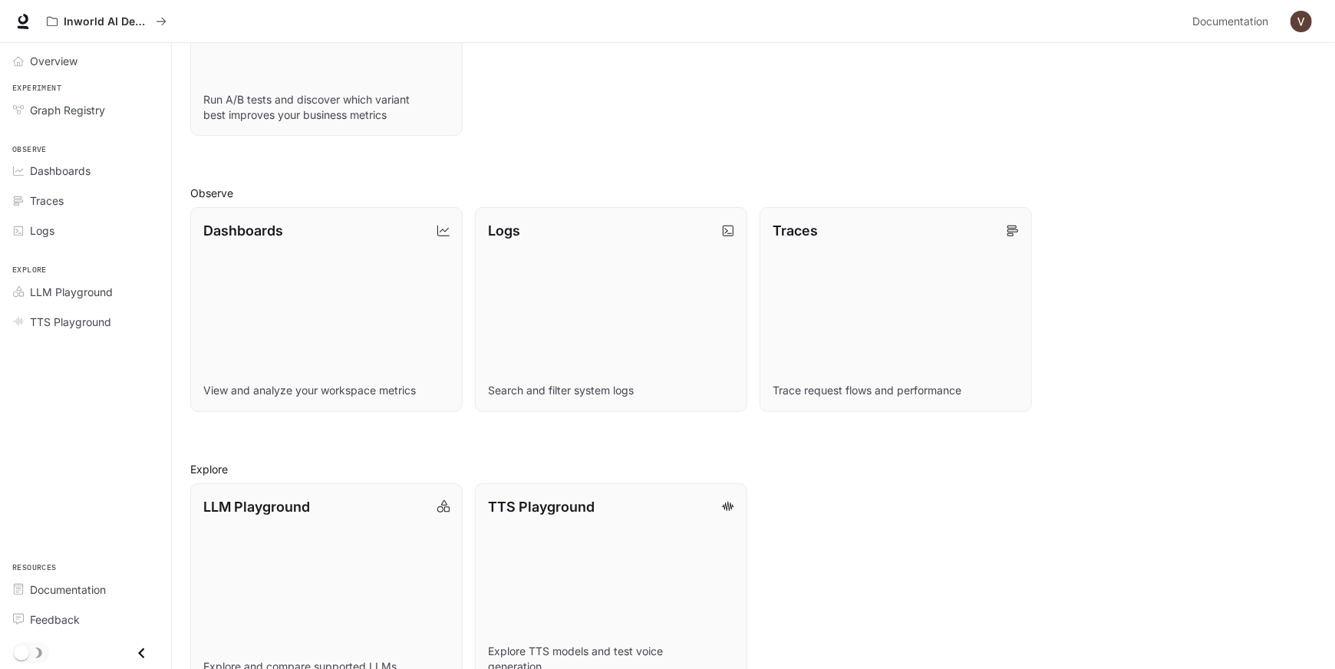
scroll to position [350, 0]
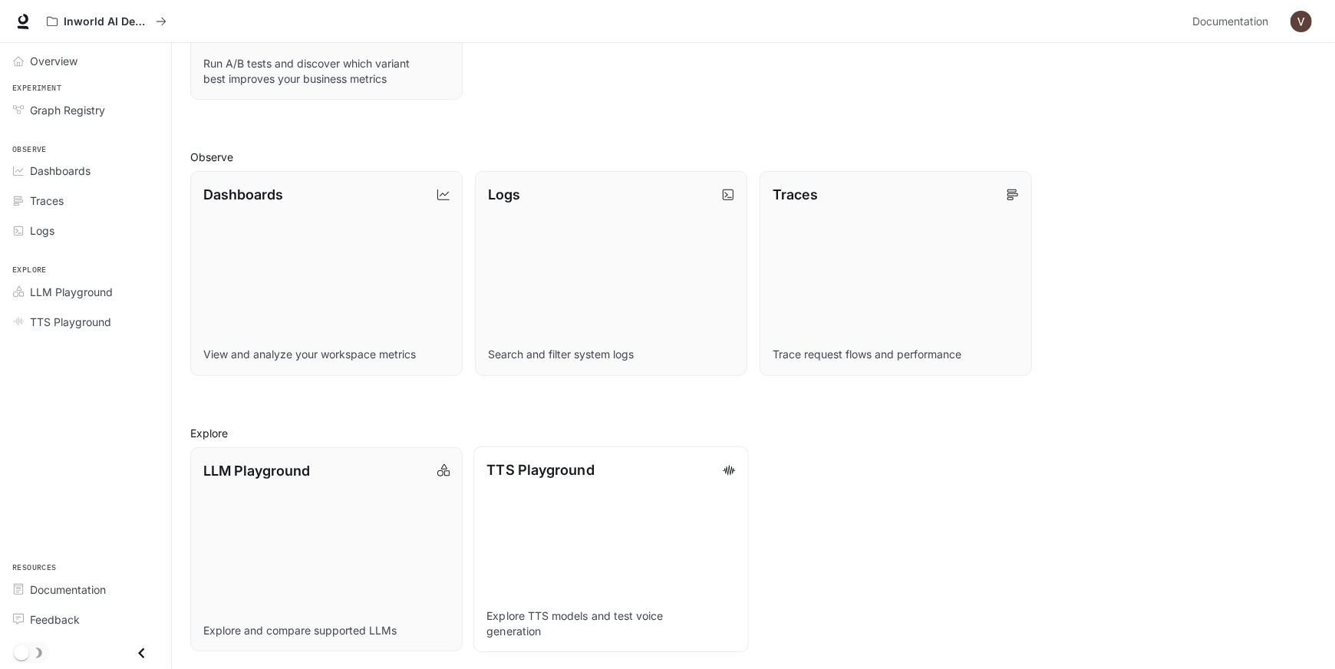
click at [574, 513] on link "TTS Playground Explore TTS models and test voice generation" at bounding box center [610, 549] width 275 height 206
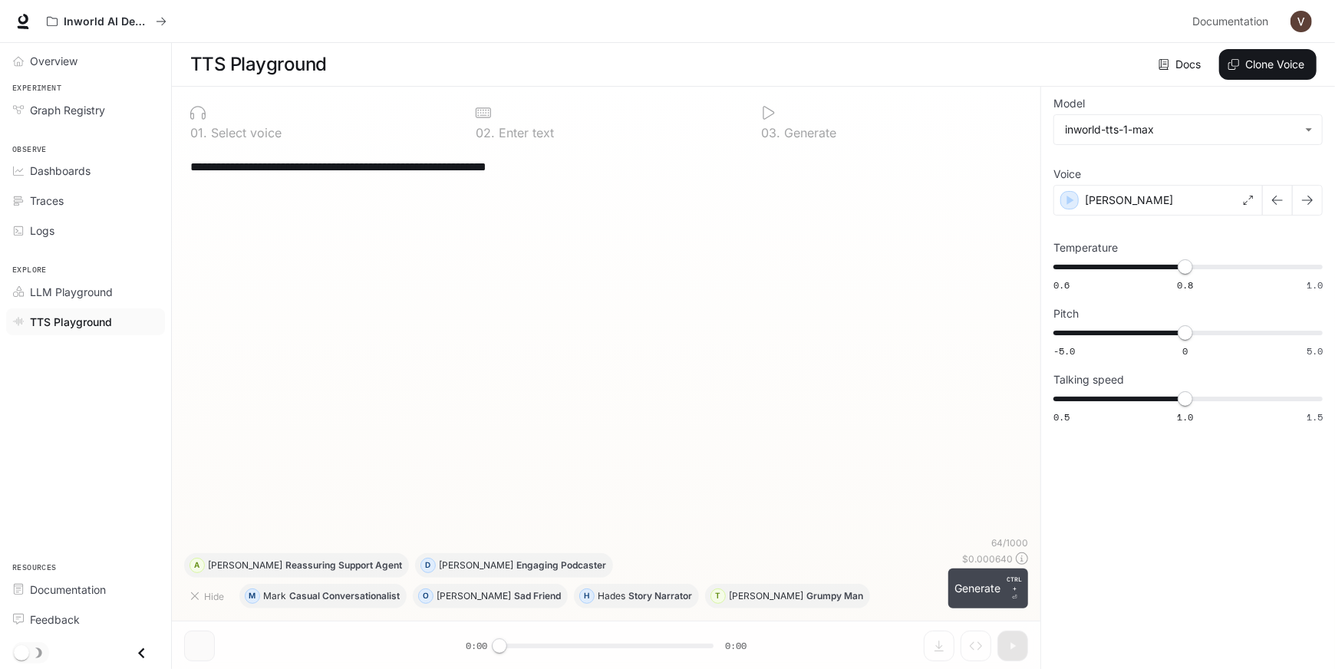
click at [965, 582] on button "Generate CTRL + ⏎" at bounding box center [988, 589] width 80 height 40
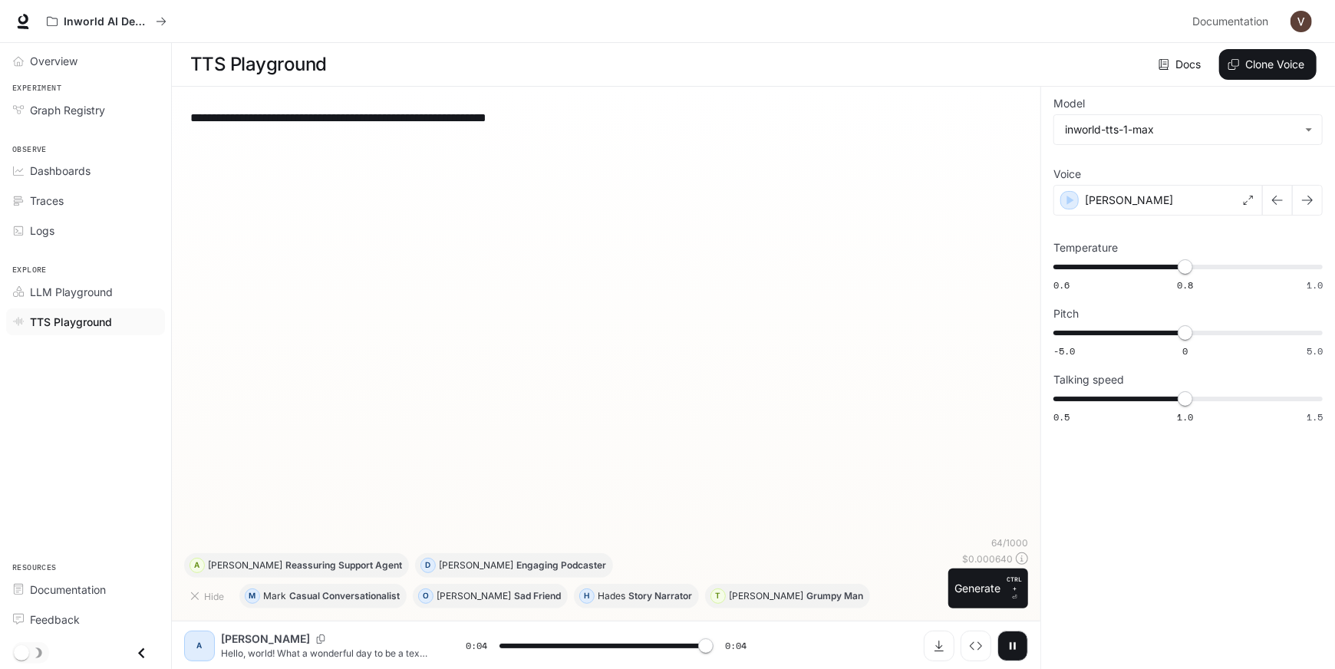
type input "*"
click at [1182, 66] on link "Docs" at bounding box center [1180, 64] width 51 height 31
